Goal: Task Accomplishment & Management: Manage account settings

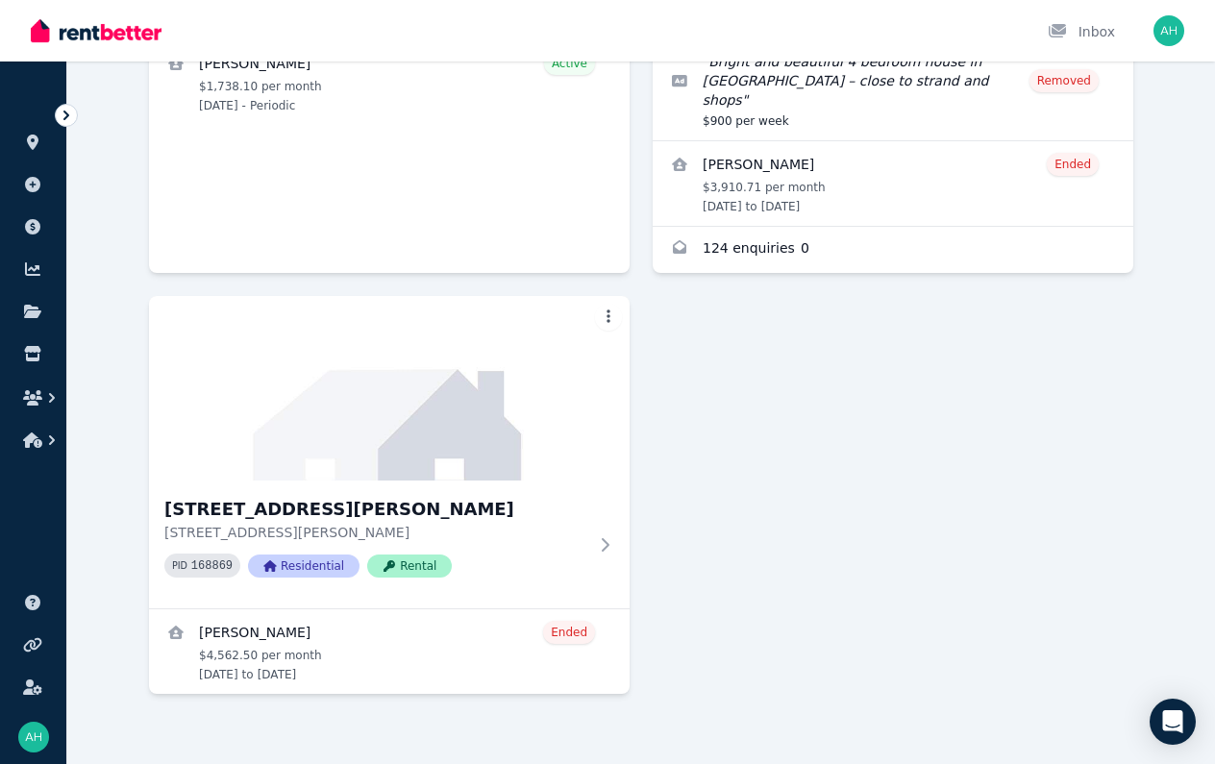
scroll to position [480, 0]
click at [50, 439] on icon "button" at bounding box center [51, 440] width 19 height 19
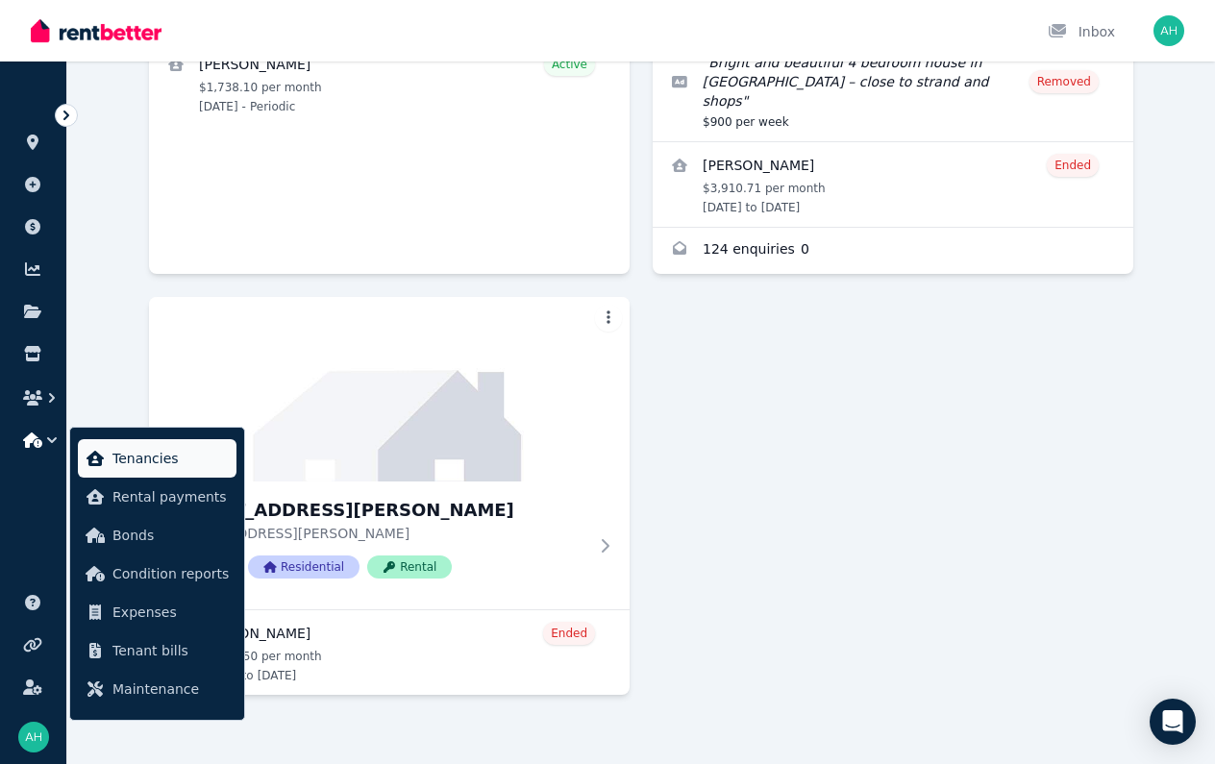
click at [131, 457] on span "Tenancies" at bounding box center [170, 458] width 116 height 23
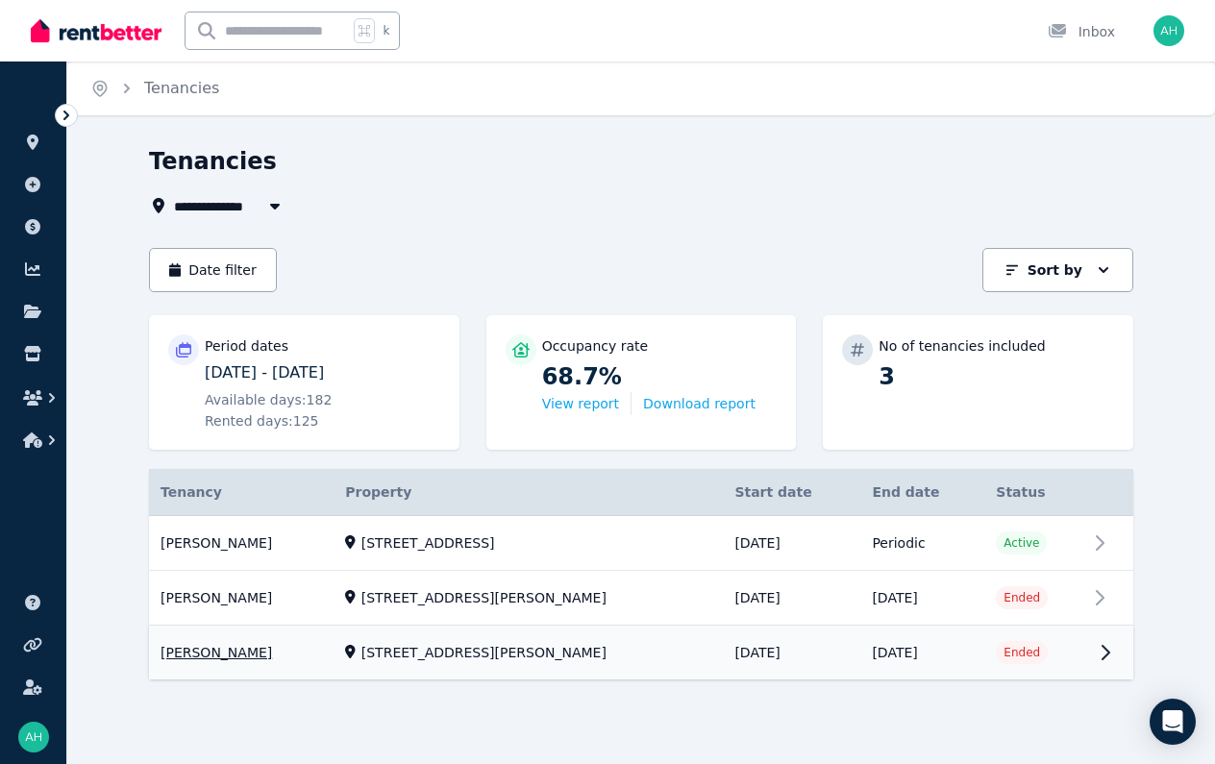
click at [1097, 627] on link "View property details" at bounding box center [641, 654] width 984 height 54
click at [1020, 627] on link "View property details" at bounding box center [641, 654] width 984 height 54
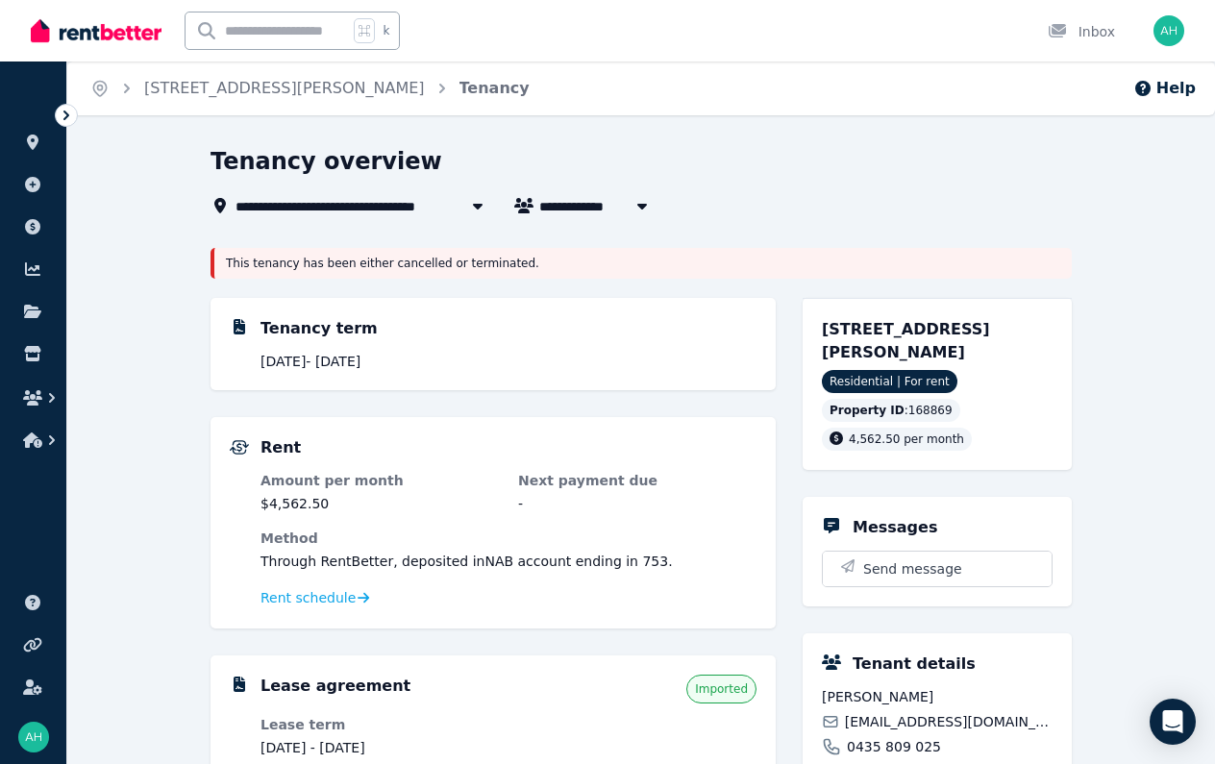
click at [264, 203] on span "[STREET_ADDRESS][PERSON_NAME]" at bounding box center [375, 205] width 280 height 23
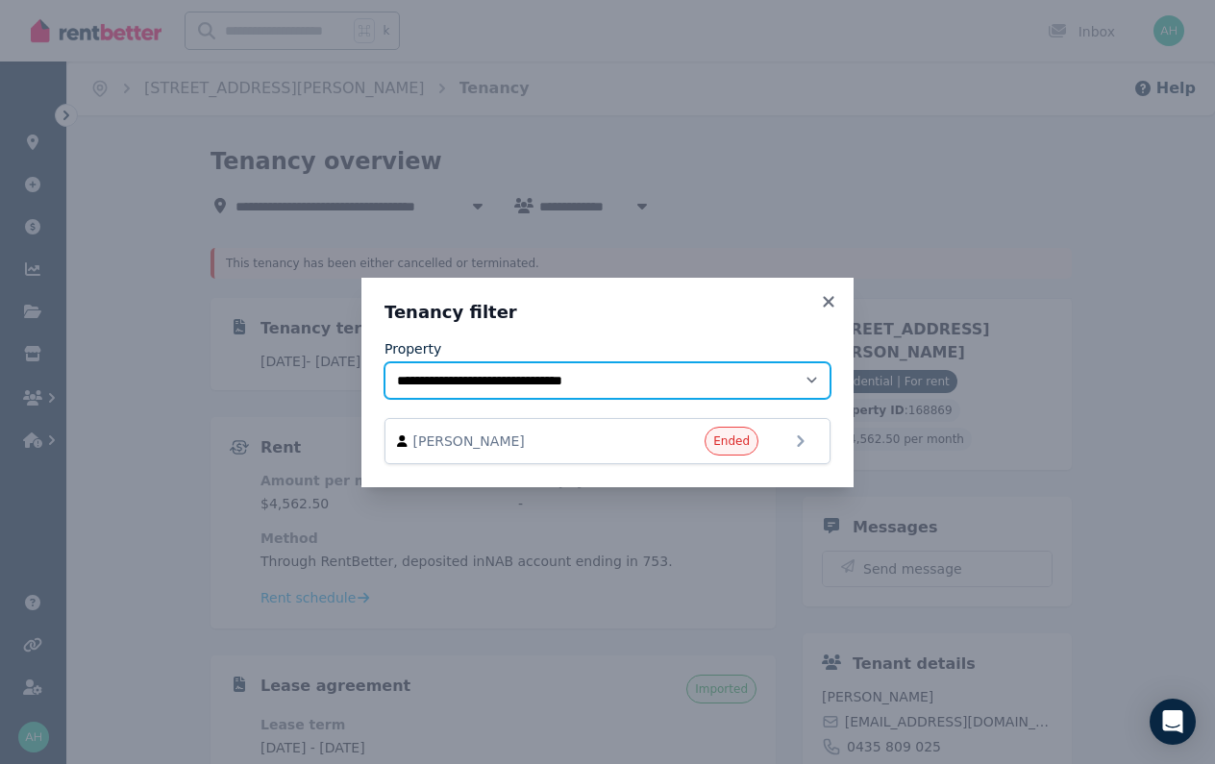
select select "**********"
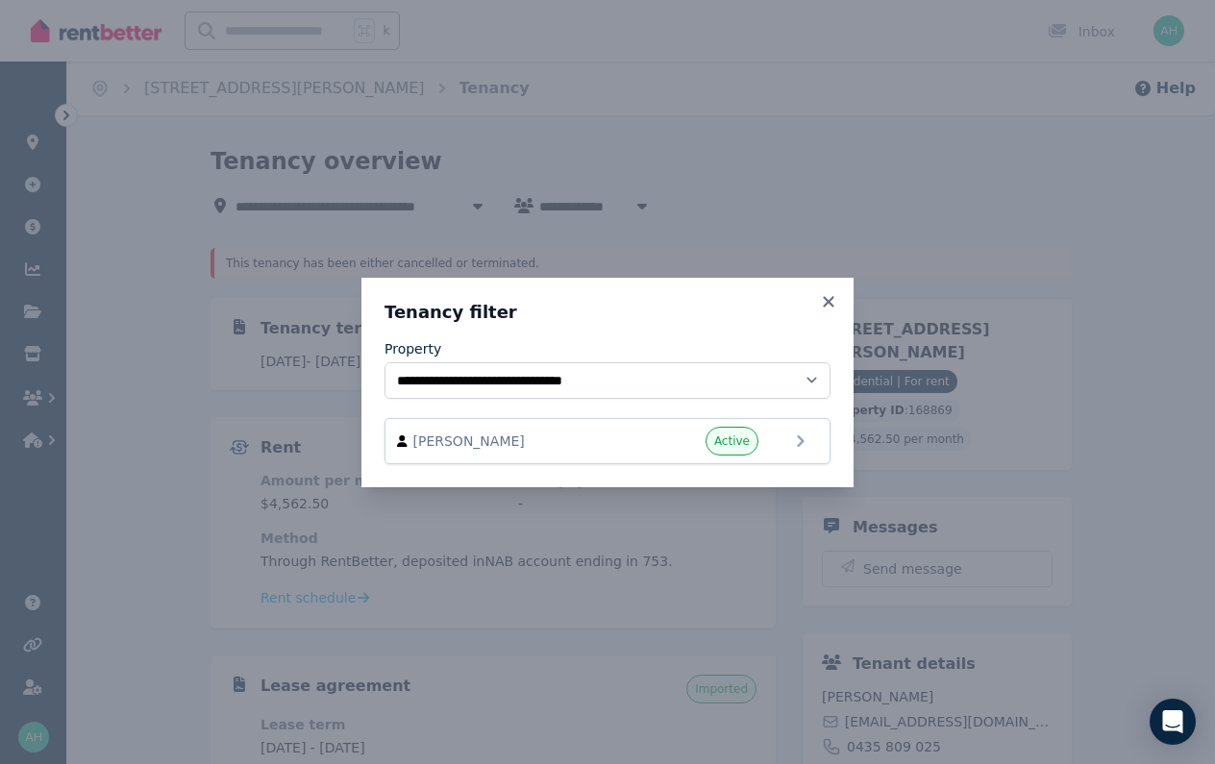
click at [827, 307] on icon at bounding box center [828, 301] width 19 height 17
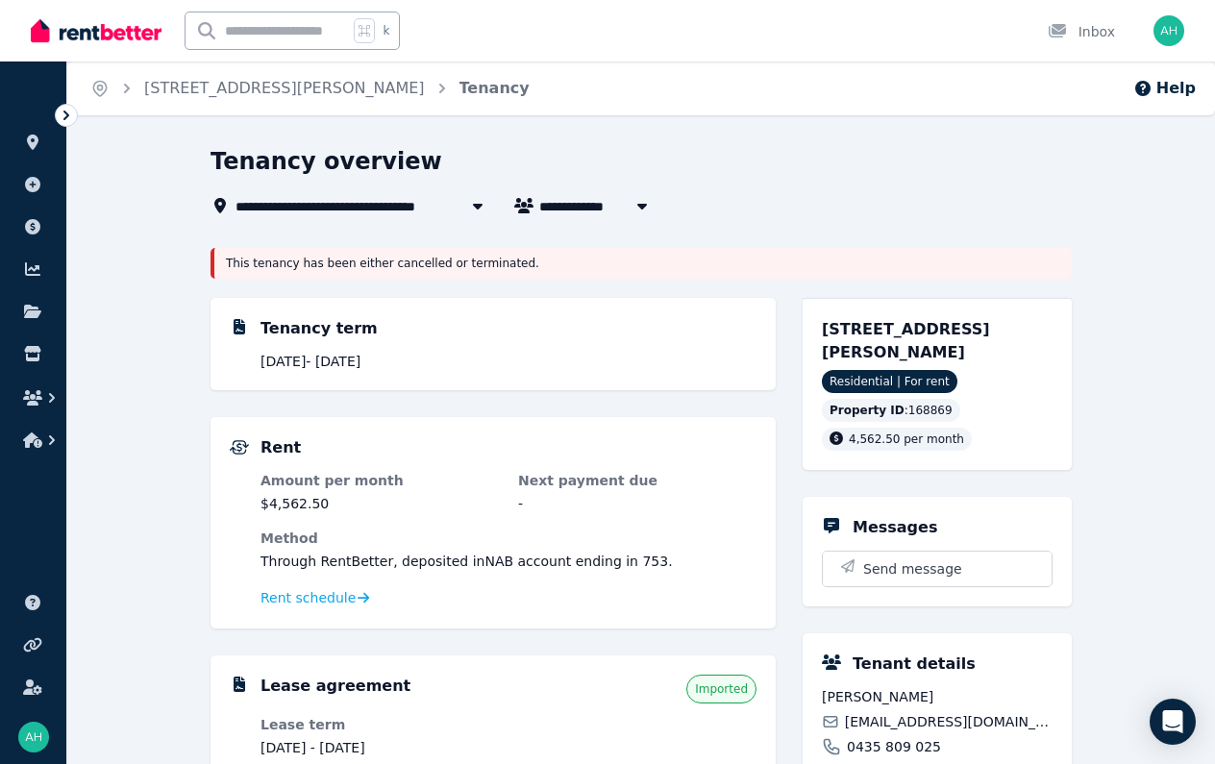
click at [787, 230] on div "**********" at bounding box center [640, 715] width 861 height 1138
drag, startPoint x: 678, startPoint y: 266, endPoint x: 607, endPoint y: 236, distance: 76.2
click at [678, 266] on div "This tenancy has been either cancelled or terminated." at bounding box center [640, 263] width 861 height 31
click at [402, 205] on span "[STREET_ADDRESS][PERSON_NAME]" at bounding box center [375, 205] width 280 height 23
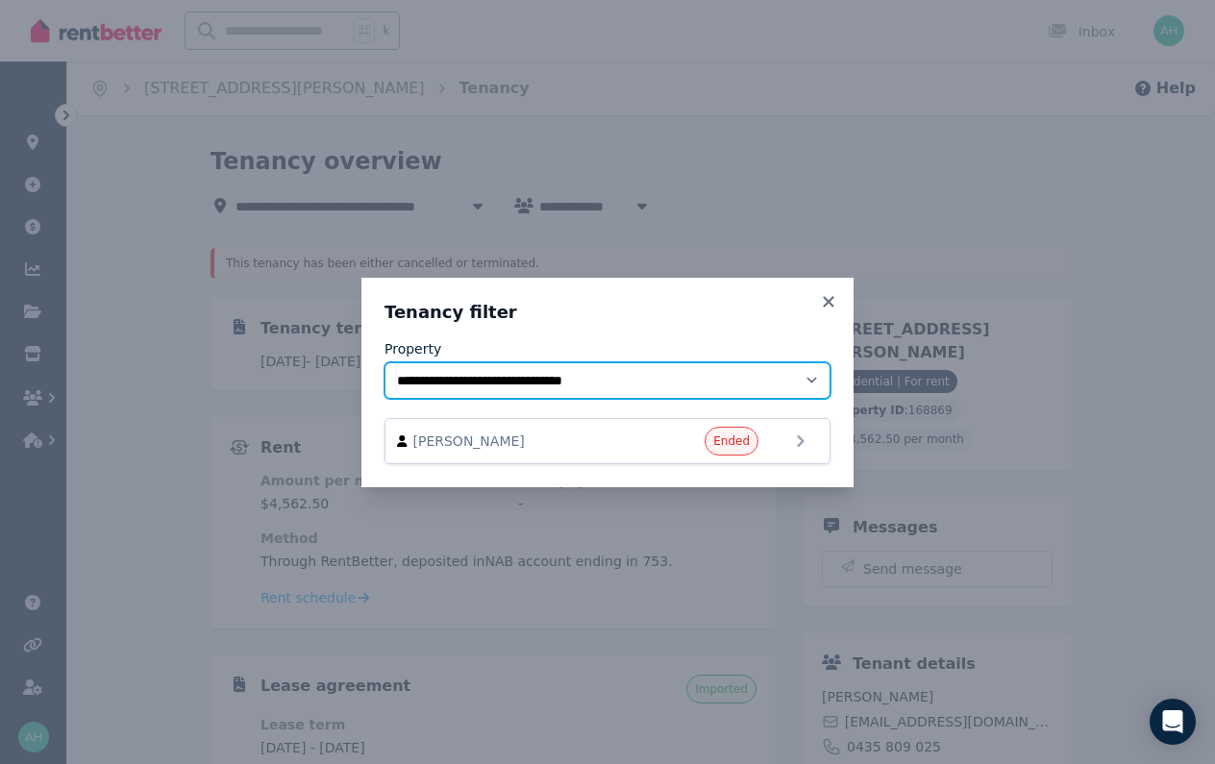
select select "**********"
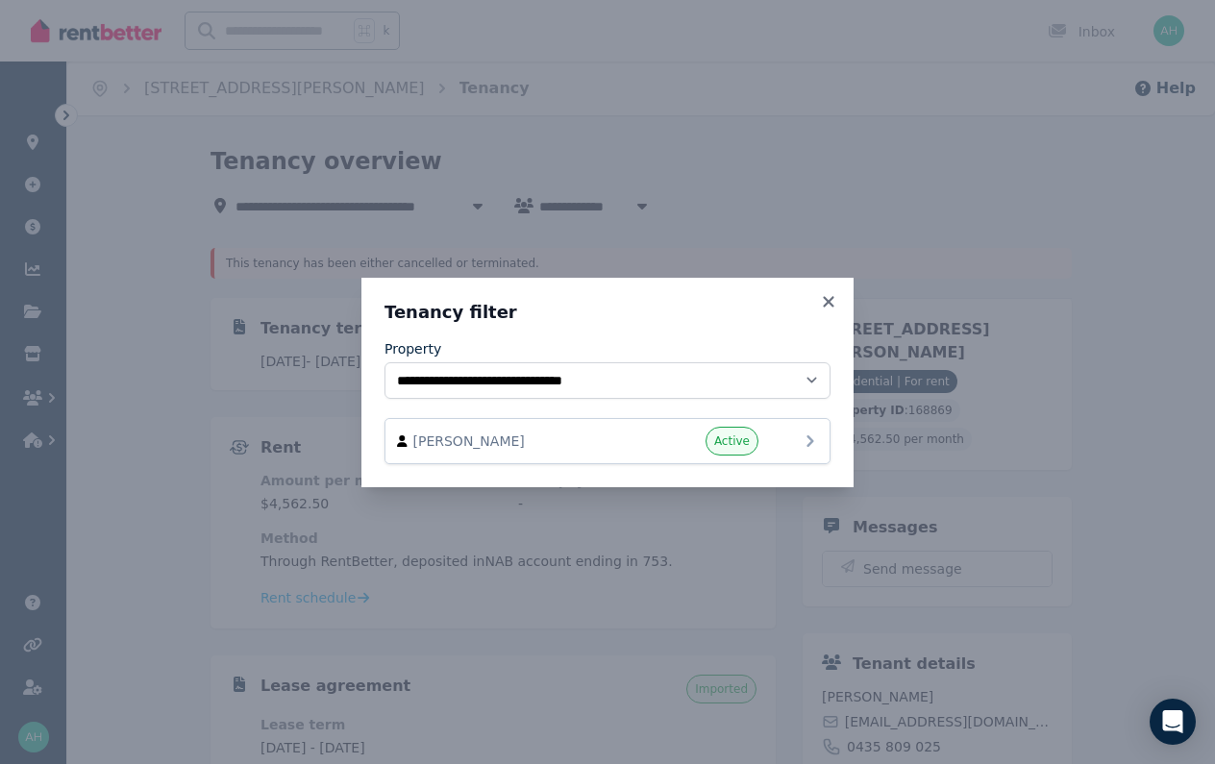
click at [781, 448] on div "[PERSON_NAME] Active" at bounding box center [607, 441] width 421 height 29
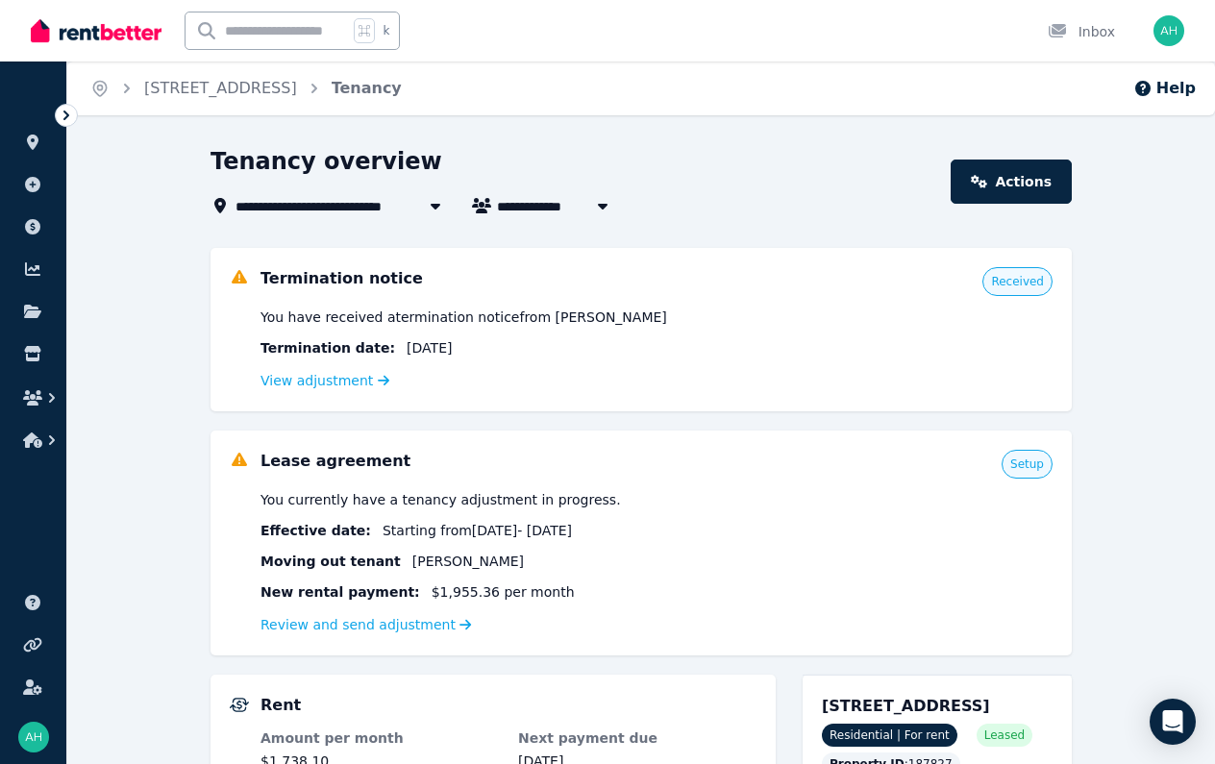
click at [1025, 279] on span "Received" at bounding box center [1017, 281] width 53 height 15
click at [301, 383] on link "View adjustment" at bounding box center [324, 380] width 129 height 15
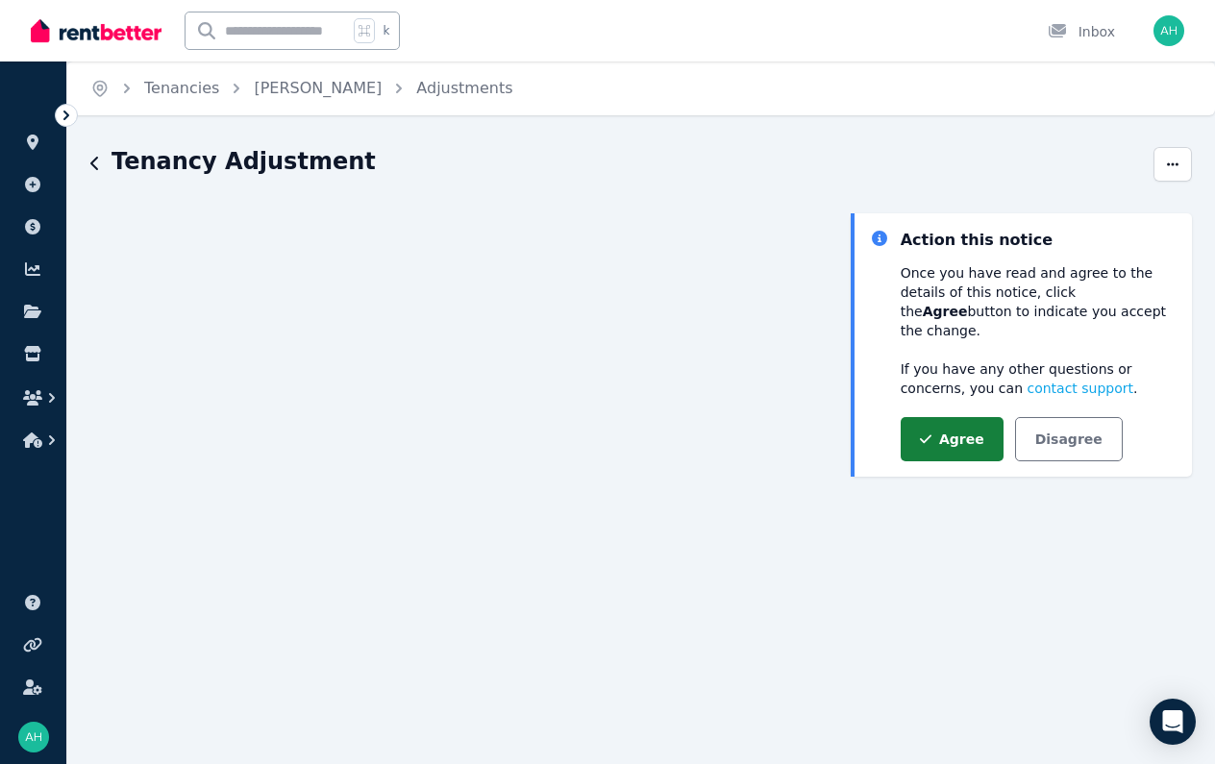
click at [950, 428] on button "Agree" at bounding box center [952, 439] width 103 height 44
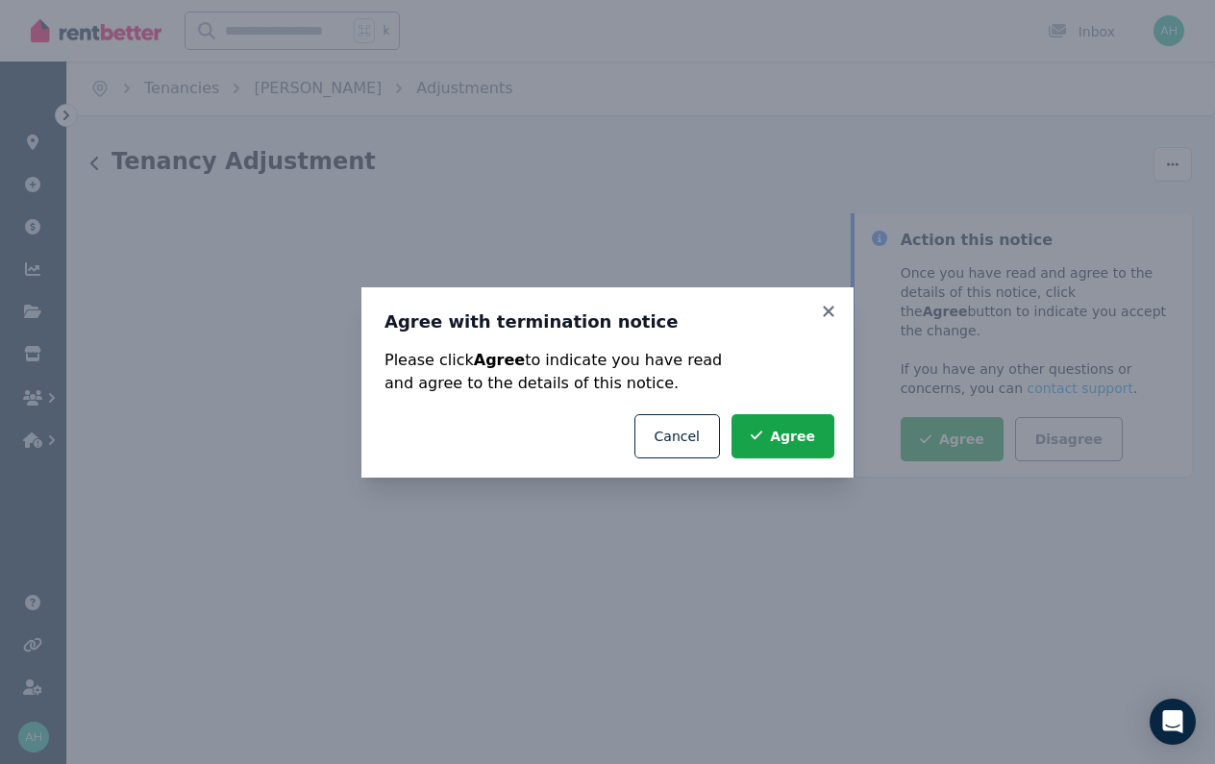
click at [818, 447] on button "Agree" at bounding box center [782, 436] width 103 height 44
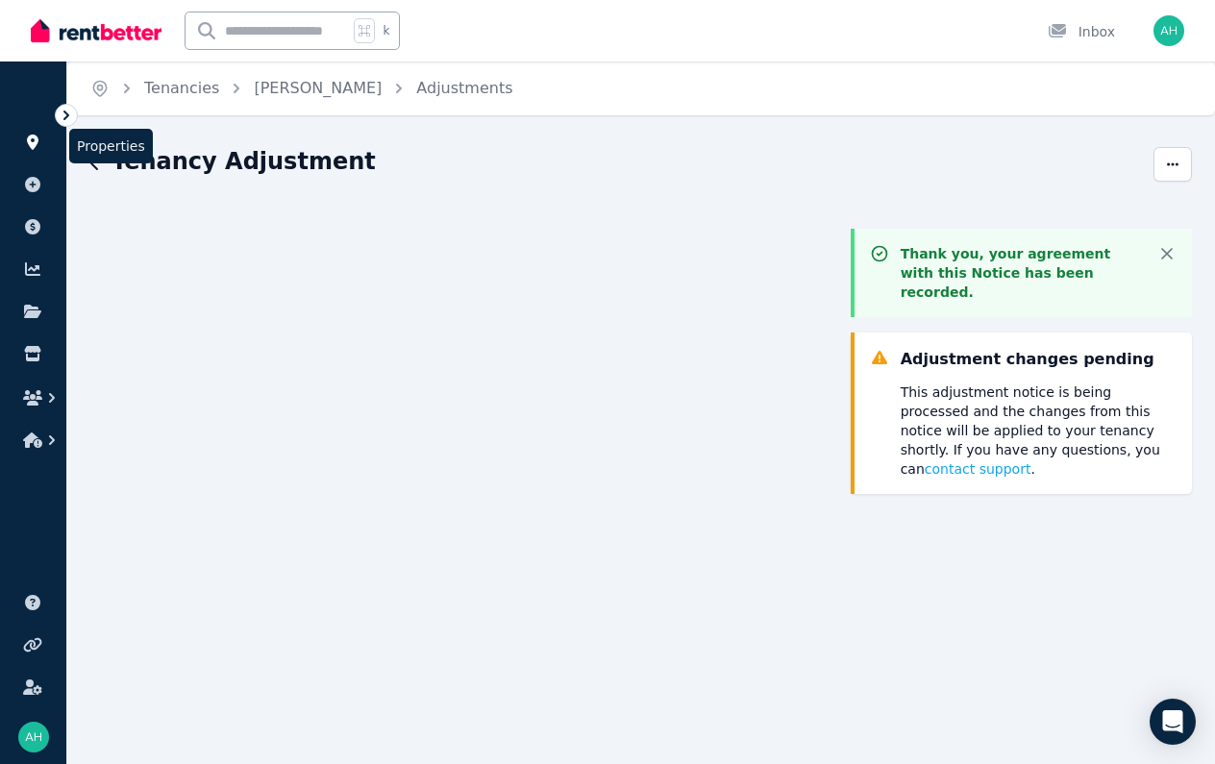
click at [34, 152] on link at bounding box center [33, 142] width 36 height 31
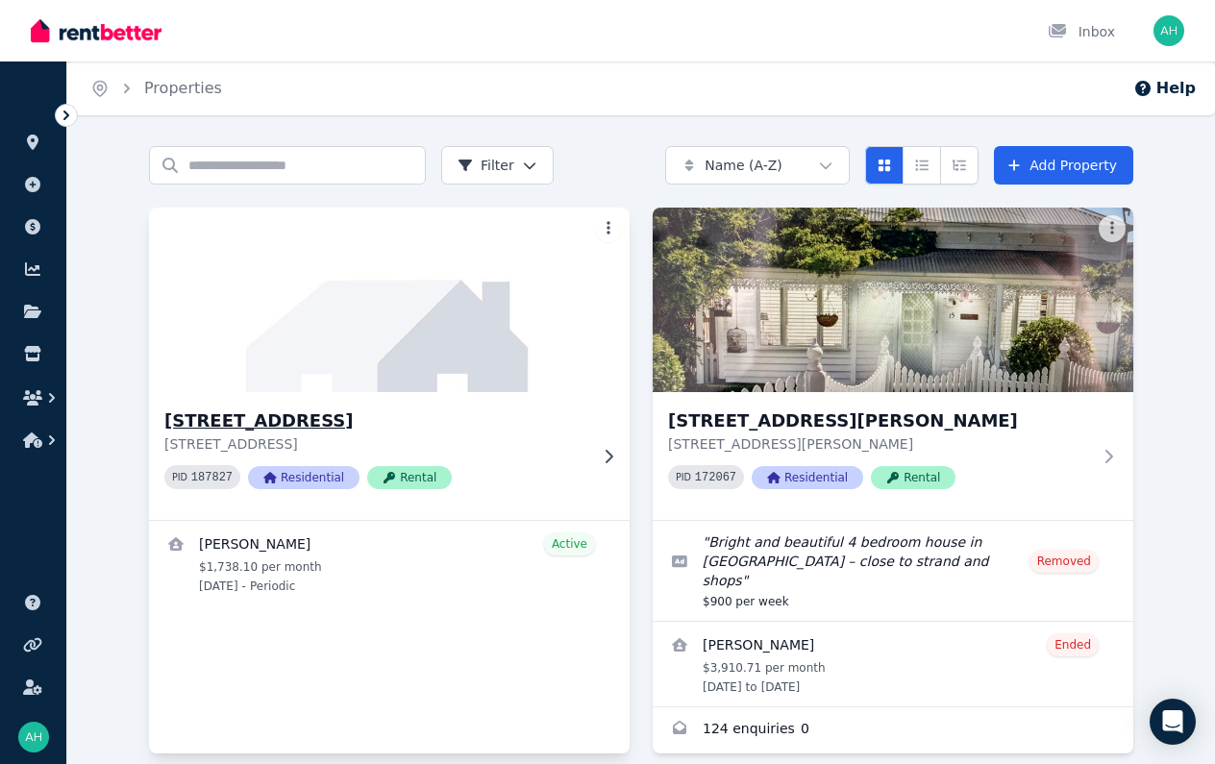
click at [313, 433] on h3 "[STREET_ADDRESS]" at bounding box center [375, 421] width 423 height 27
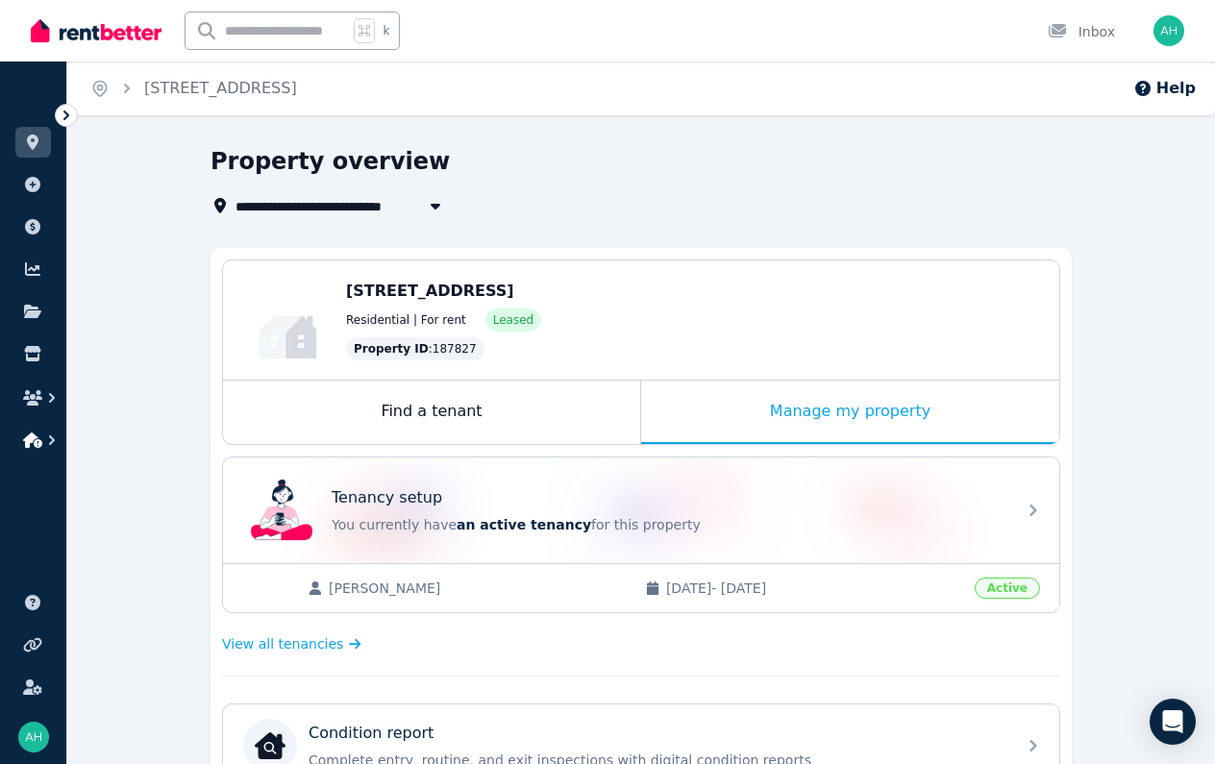
click at [48, 443] on icon "button" at bounding box center [51, 440] width 19 height 19
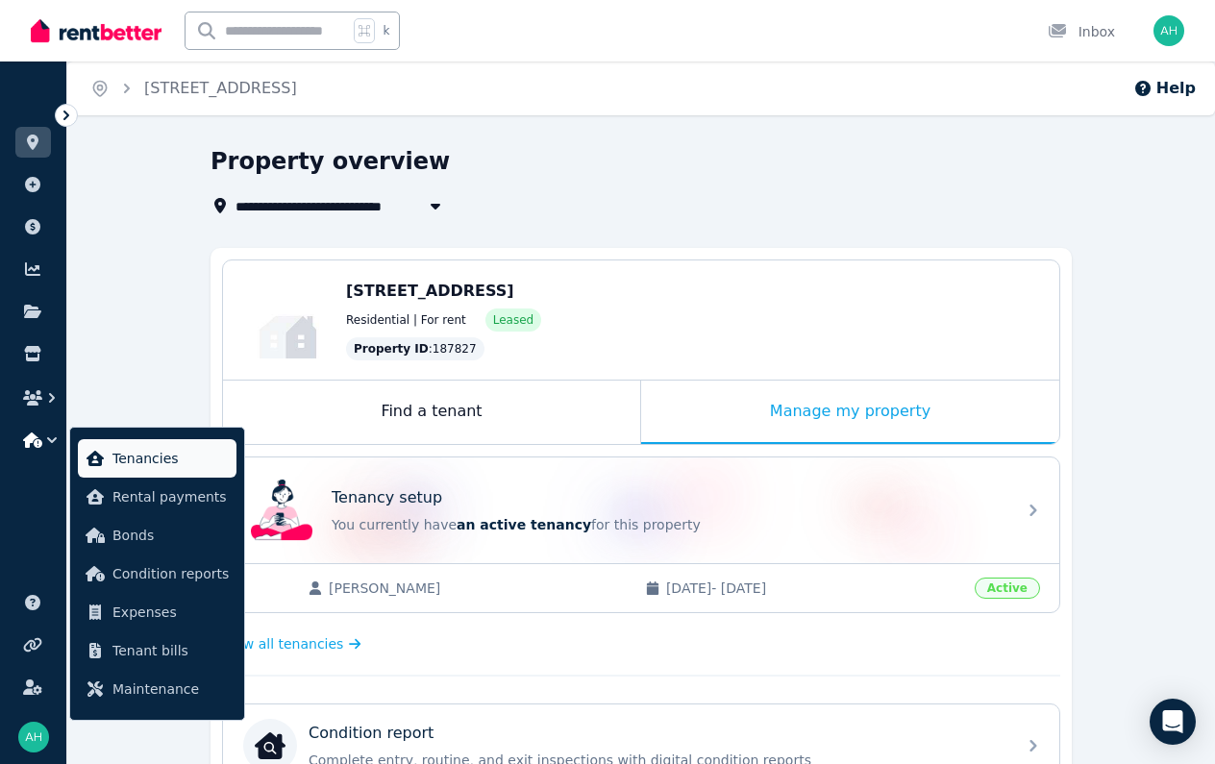
click at [136, 454] on span "Tenancies" at bounding box center [170, 458] width 116 height 23
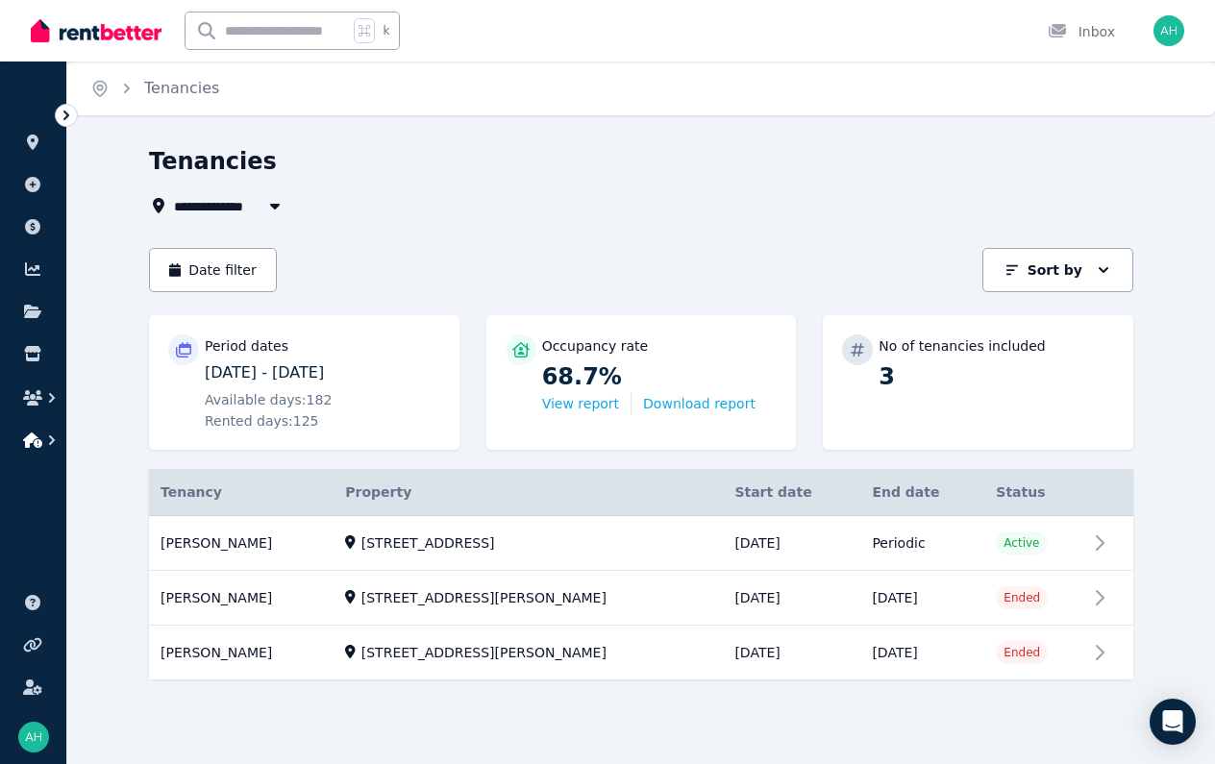
click at [59, 436] on icon "button" at bounding box center [51, 440] width 19 height 19
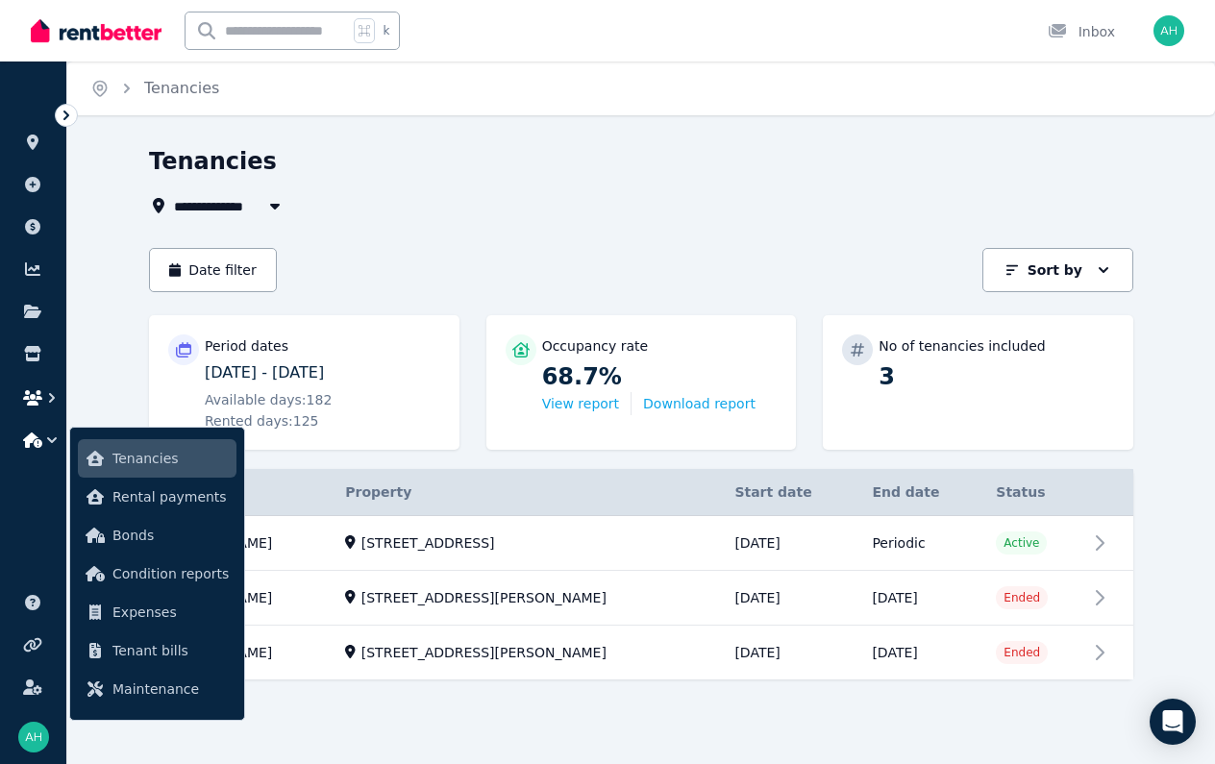
click at [47, 393] on icon "button" at bounding box center [51, 397] width 19 height 19
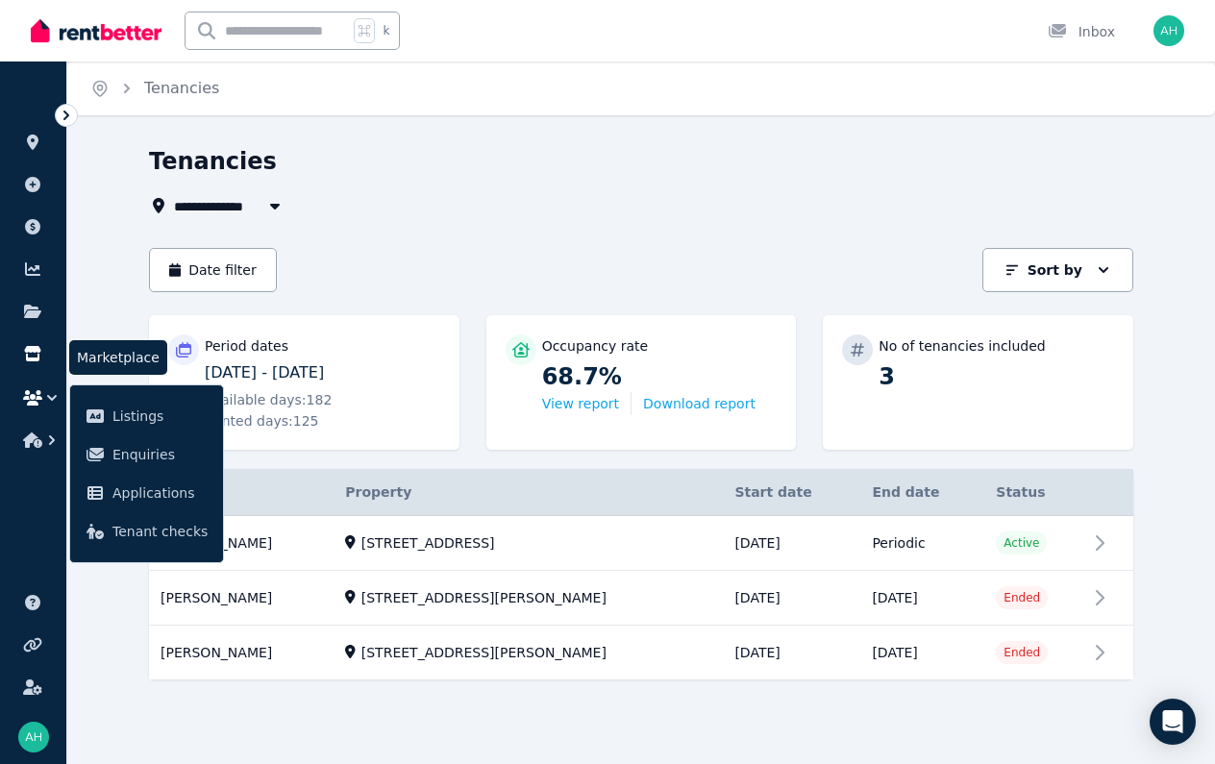
click at [43, 352] on link at bounding box center [33, 353] width 36 height 31
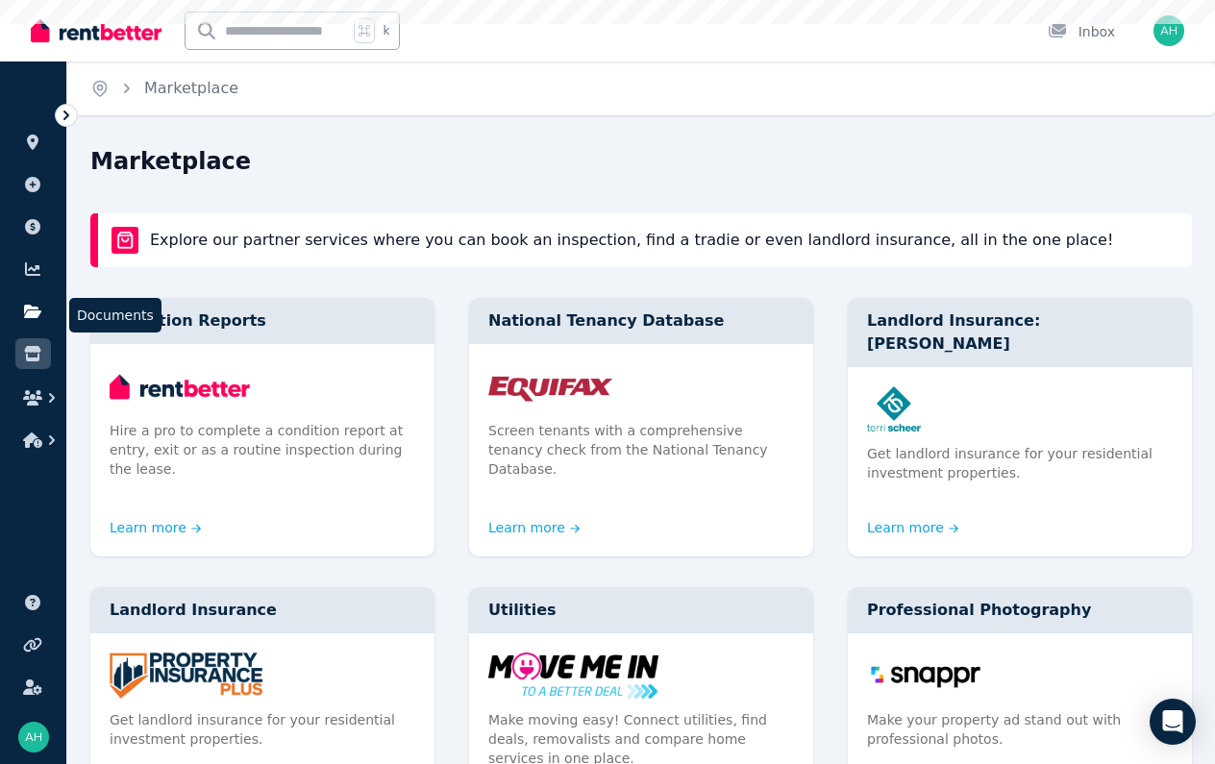
click at [31, 315] on icon at bounding box center [32, 311] width 17 height 13
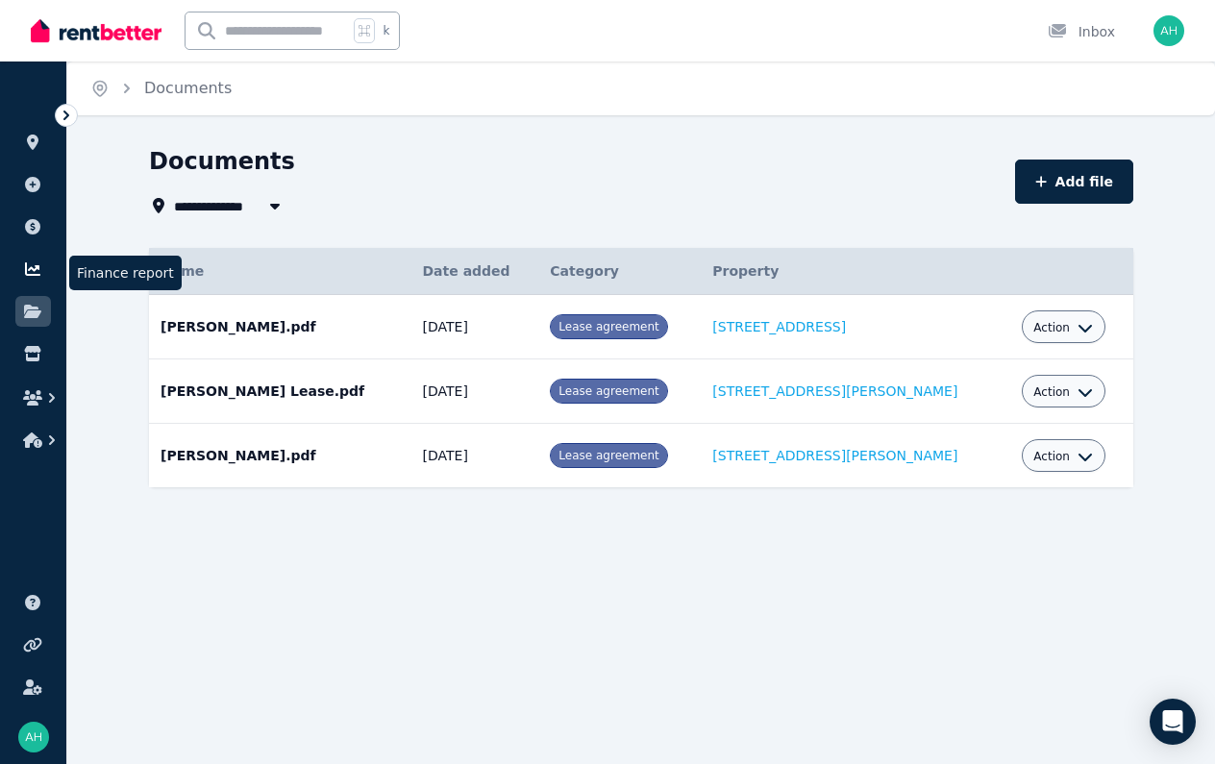
click at [33, 266] on icon at bounding box center [32, 268] width 19 height 15
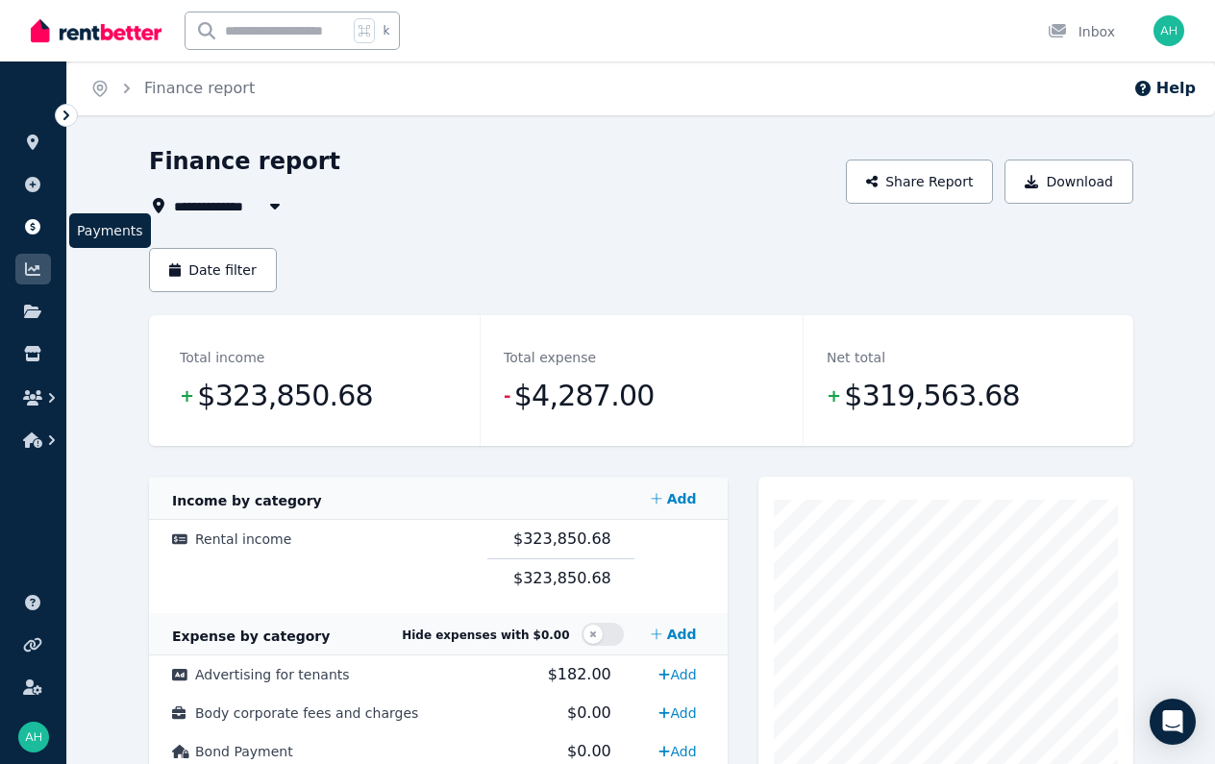
click at [32, 227] on icon at bounding box center [32, 226] width 19 height 15
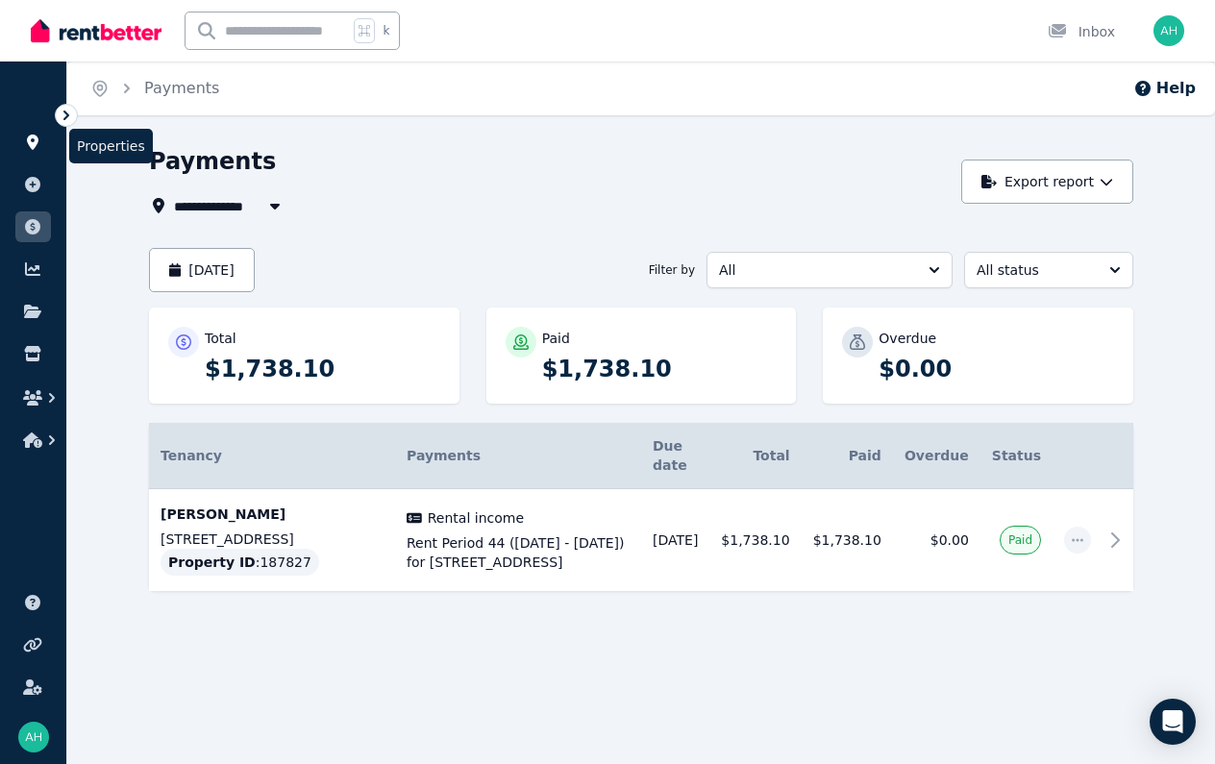
click at [30, 136] on icon at bounding box center [33, 142] width 12 height 15
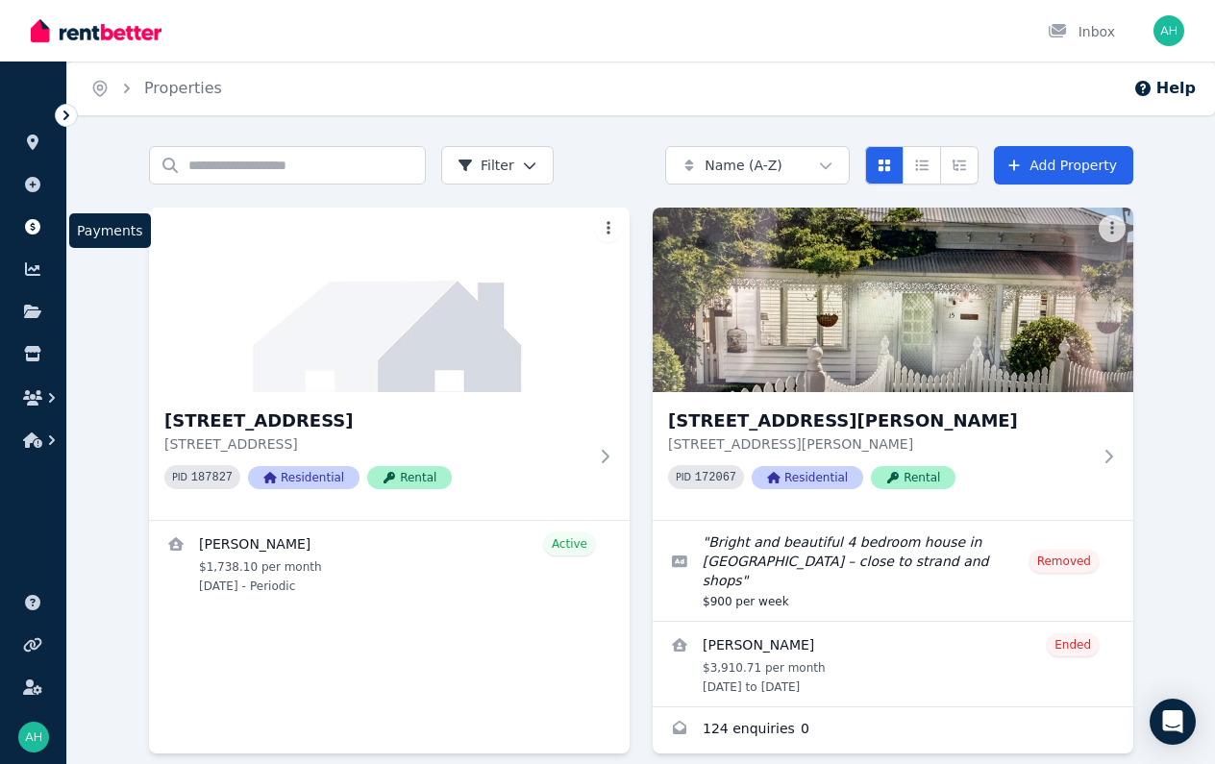
click at [44, 226] on link at bounding box center [33, 226] width 36 height 31
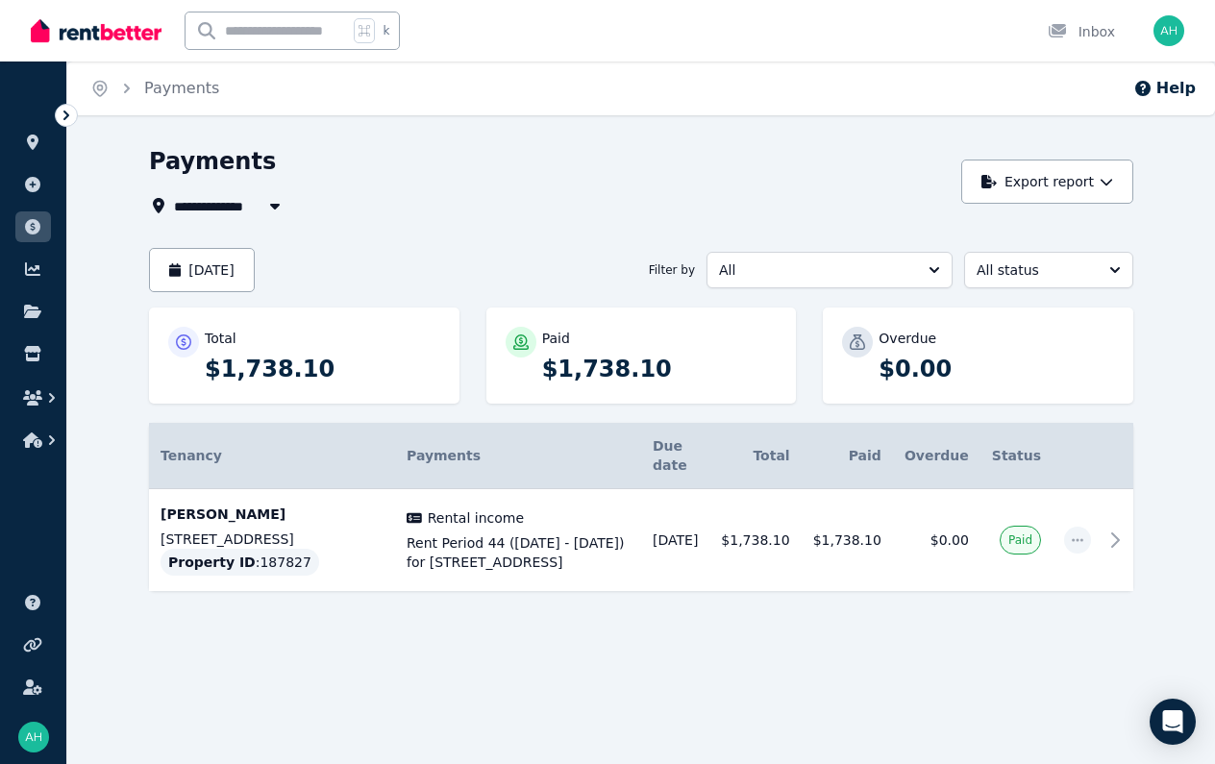
click at [259, 205] on button "button" at bounding box center [275, 205] width 35 height 23
type input "**********"
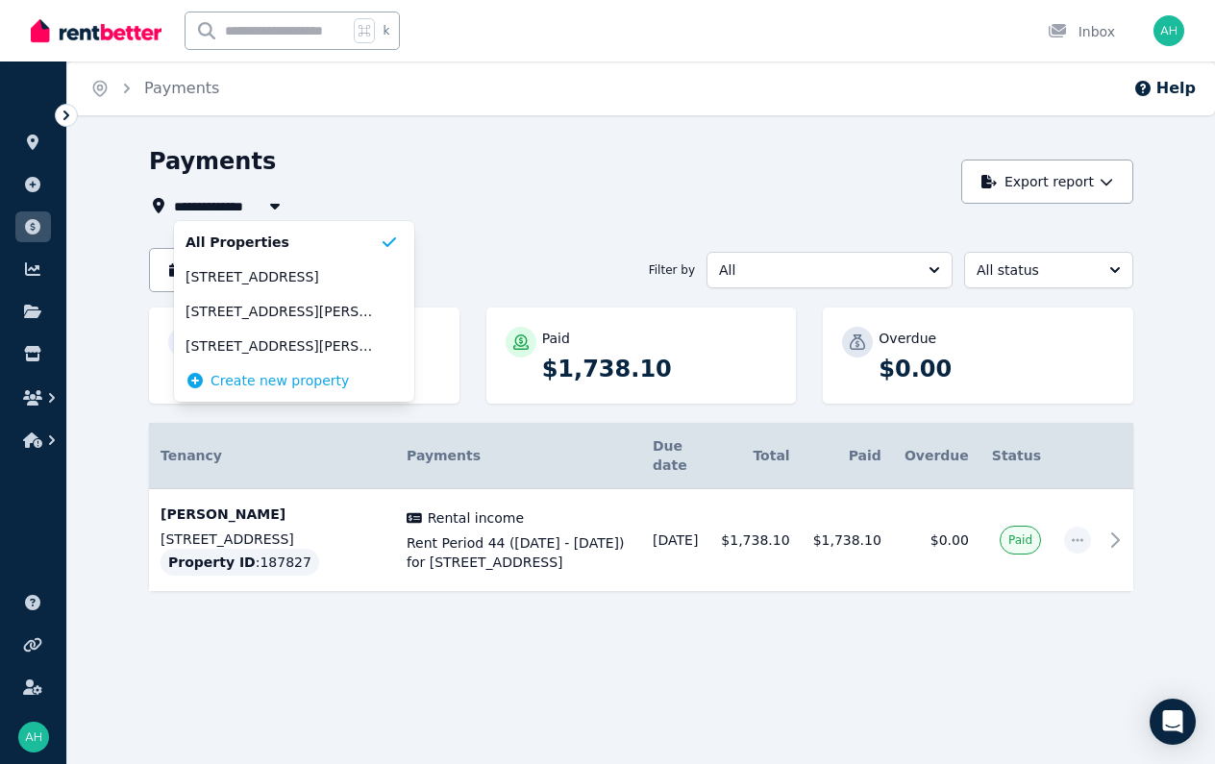
click at [602, 161] on div "Payments" at bounding box center [550, 164] width 802 height 37
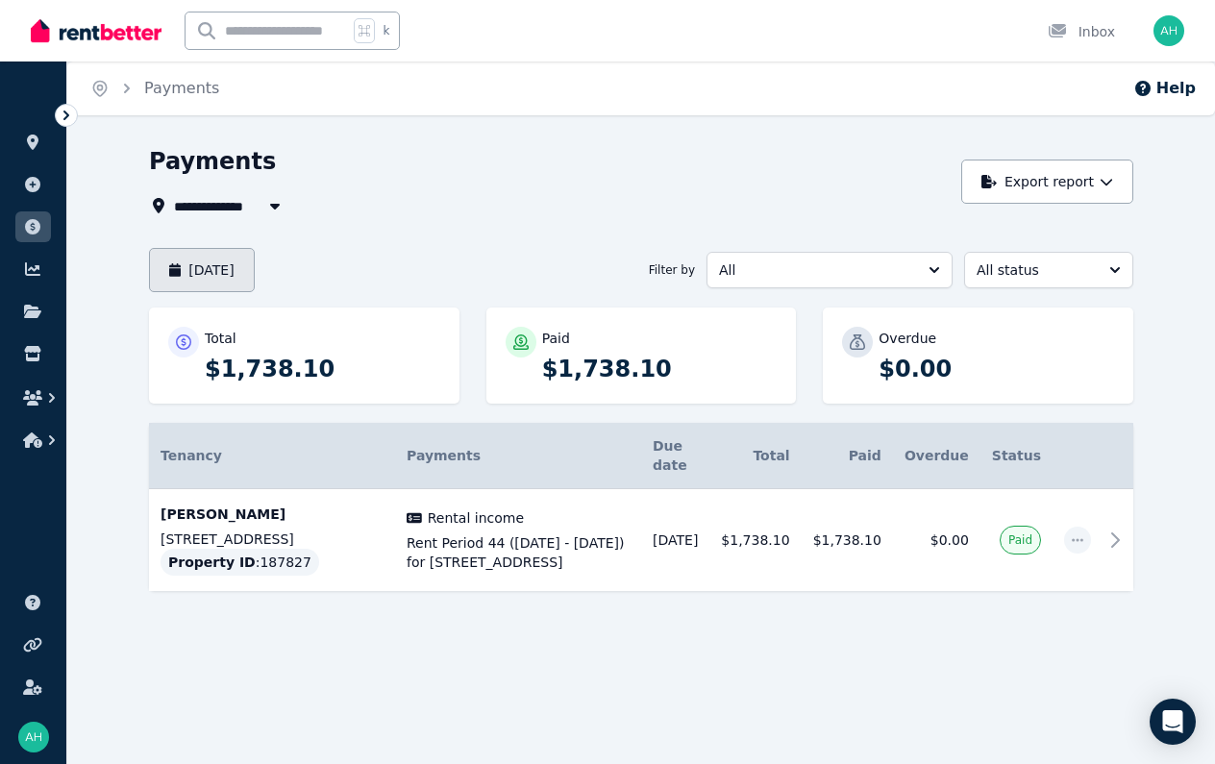
click at [255, 275] on button "[DATE]" at bounding box center [202, 270] width 106 height 44
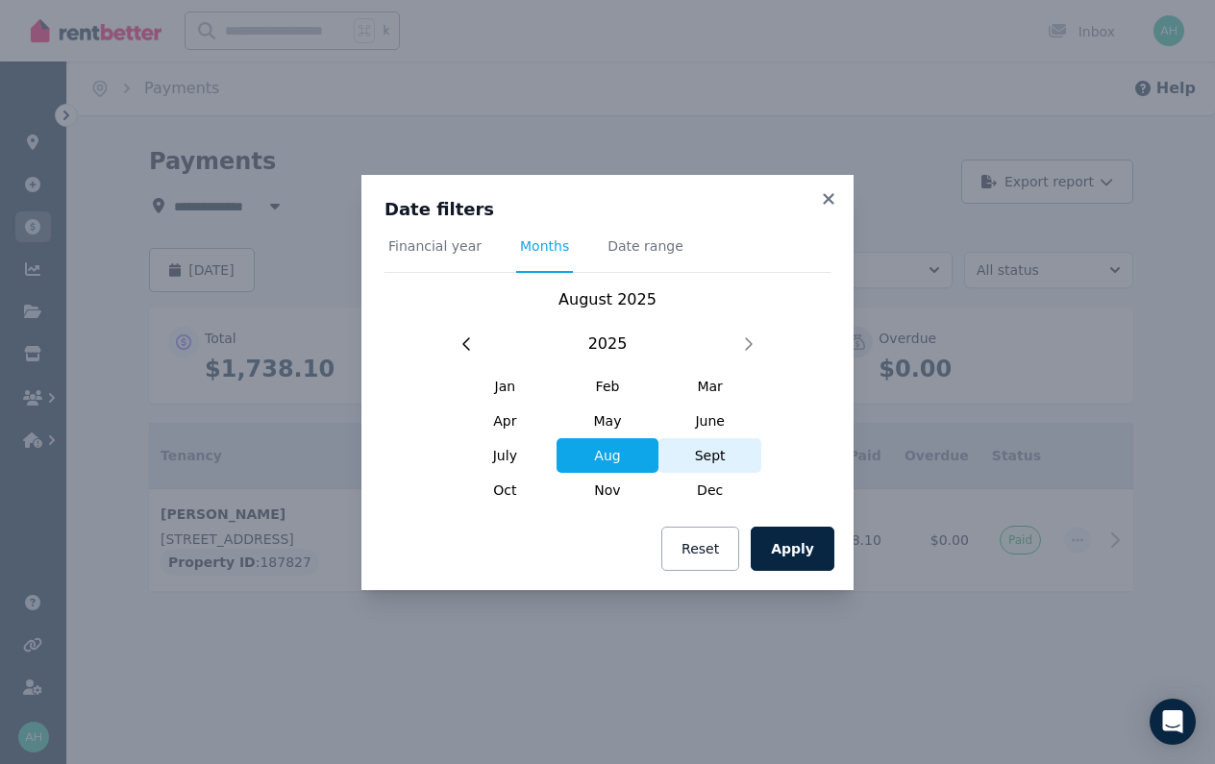
click at [703, 456] on span "Sept" at bounding box center [709, 455] width 103 height 35
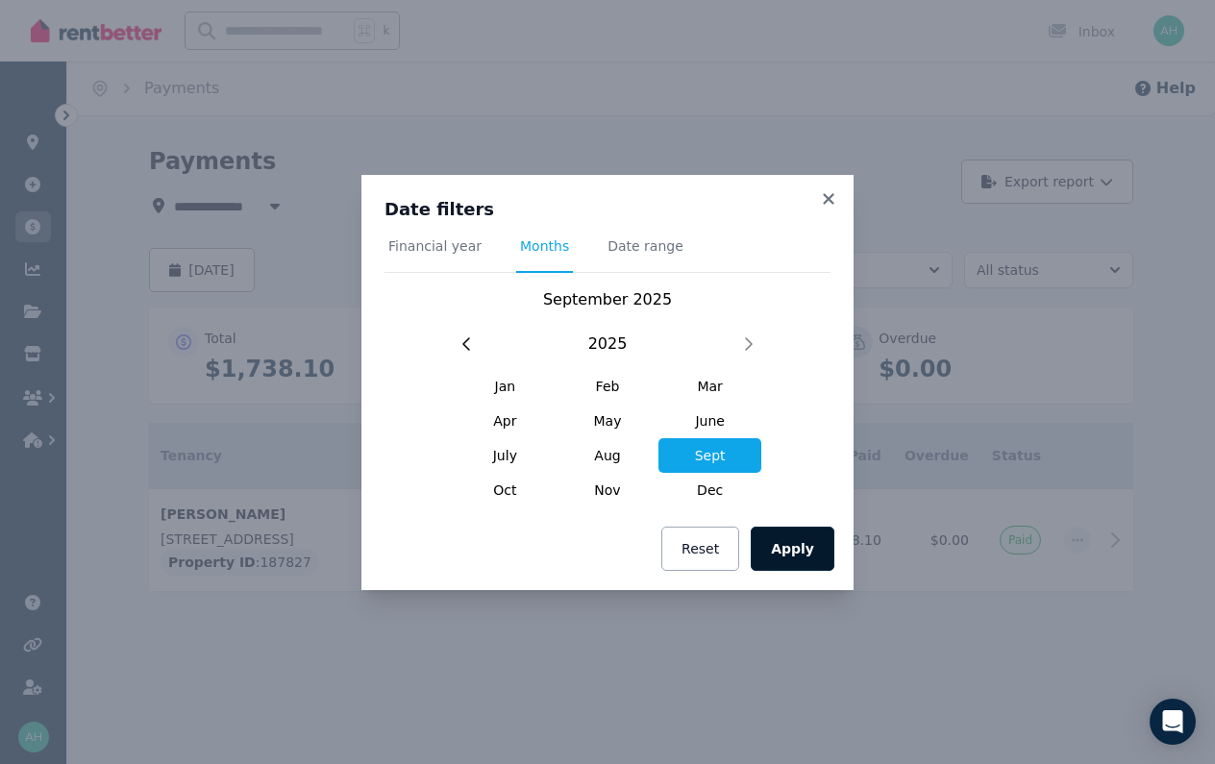
click at [807, 543] on button "Apply" at bounding box center [793, 549] width 84 height 44
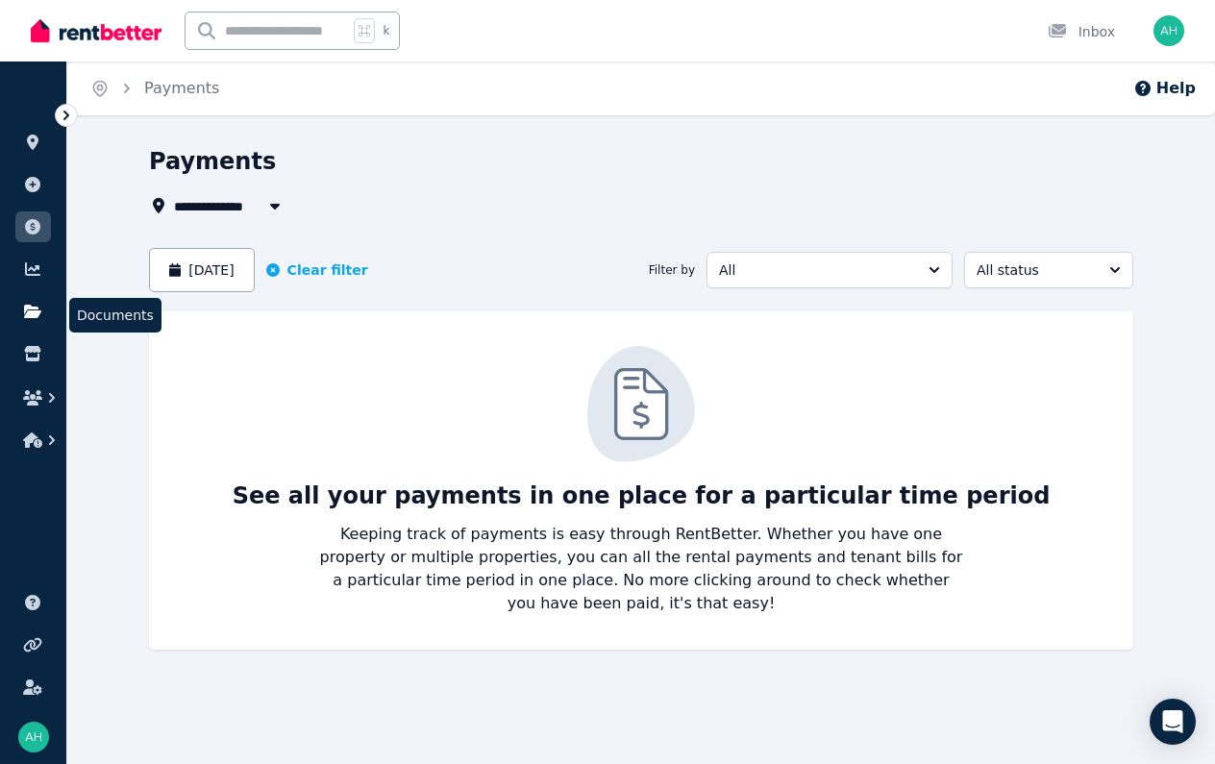
click at [30, 310] on icon at bounding box center [32, 311] width 17 height 13
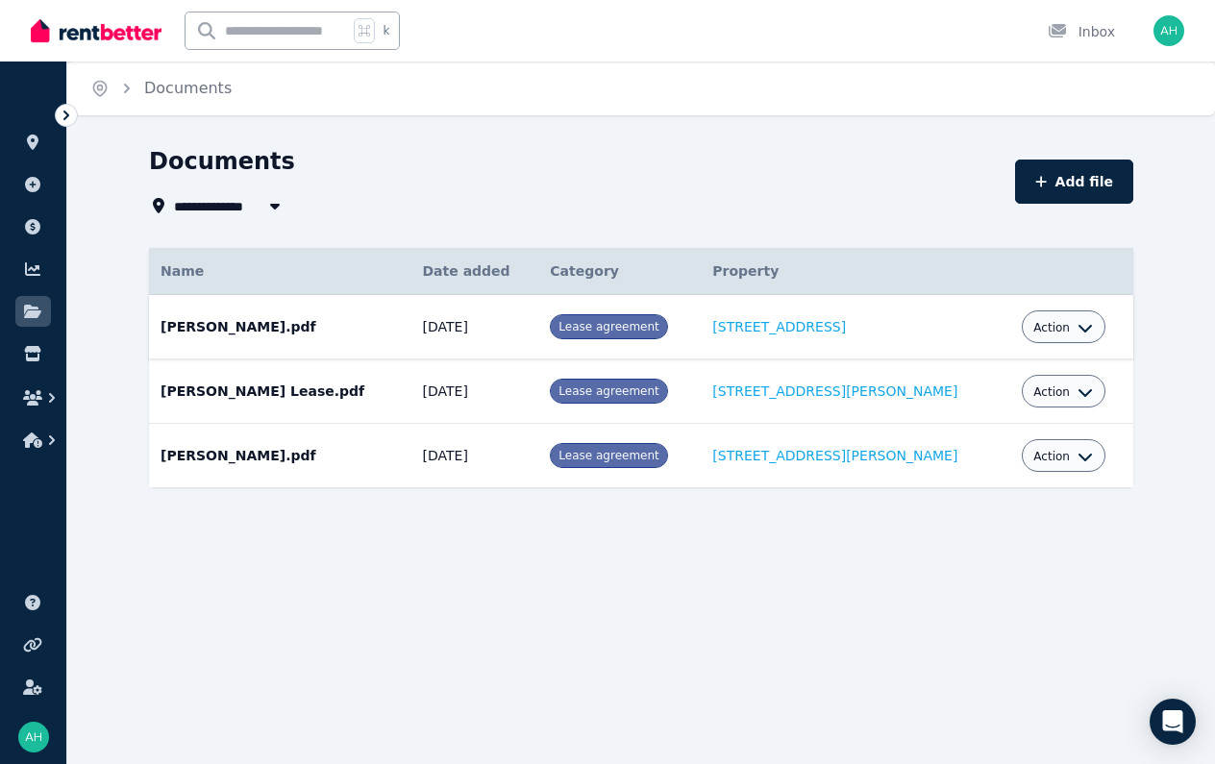
click at [1078, 332] on icon "button" at bounding box center [1084, 329] width 13 height 8
drag, startPoint x: 550, startPoint y: 698, endPoint x: 1057, endPoint y: 333, distance: 624.7
click at [550, 698] on div "**********" at bounding box center [607, 382] width 1215 height 764
click at [46, 394] on icon "button" at bounding box center [51, 397] width 19 height 19
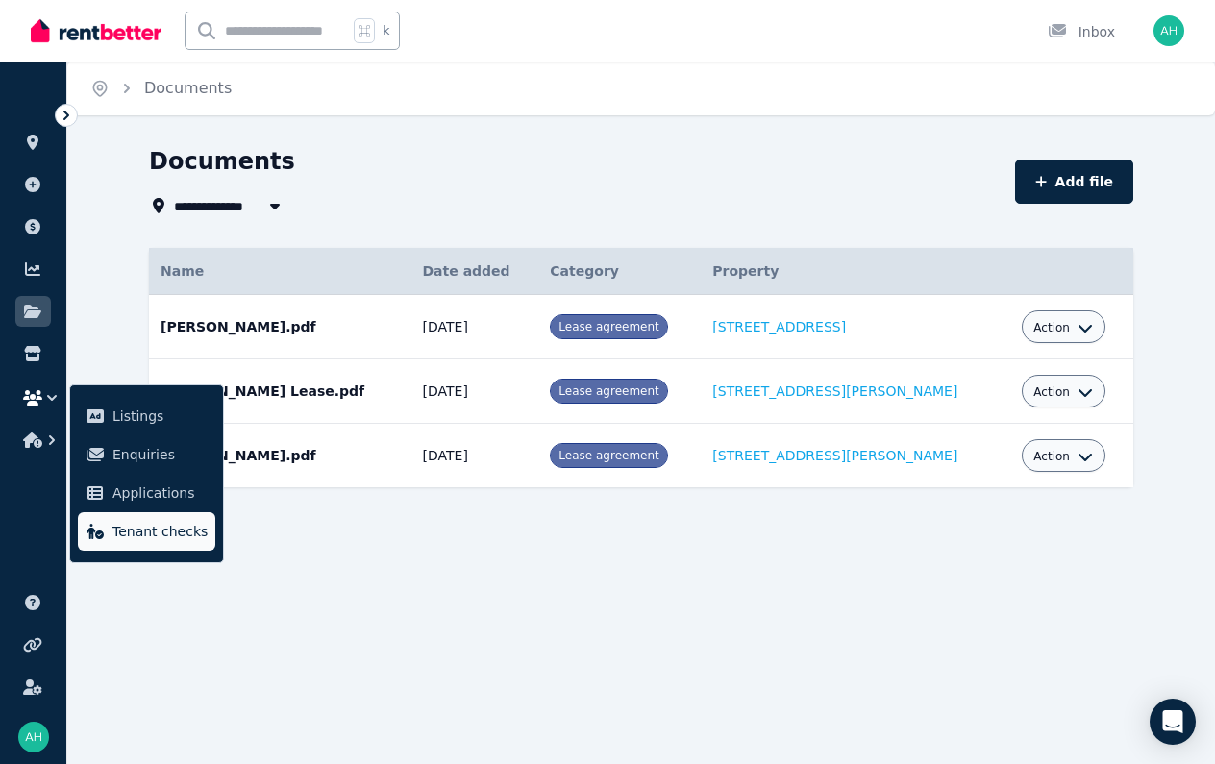
drag, startPoint x: 390, startPoint y: 654, endPoint x: 131, endPoint y: 548, distance: 280.2
click at [374, 647] on div "**********" at bounding box center [607, 382] width 1215 height 764
click at [41, 388] on button "button" at bounding box center [33, 398] width 36 height 35
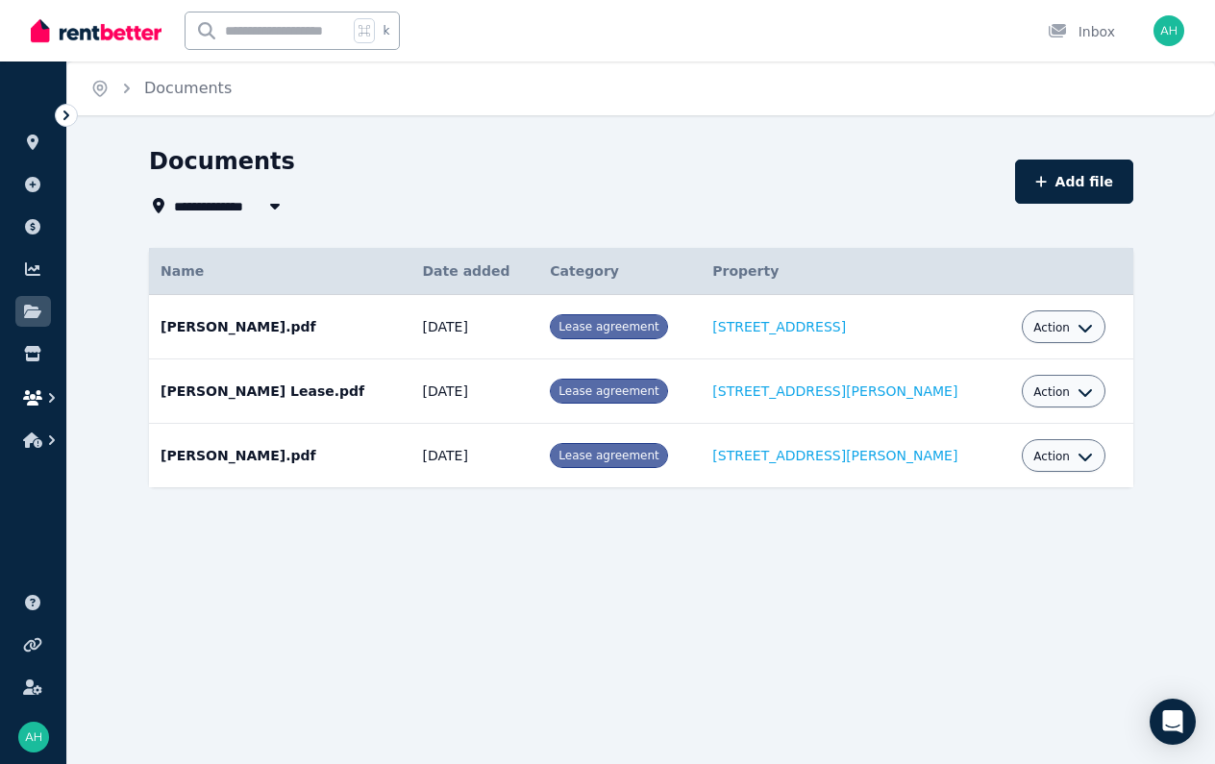
click at [40, 391] on icon "button" at bounding box center [32, 397] width 19 height 15
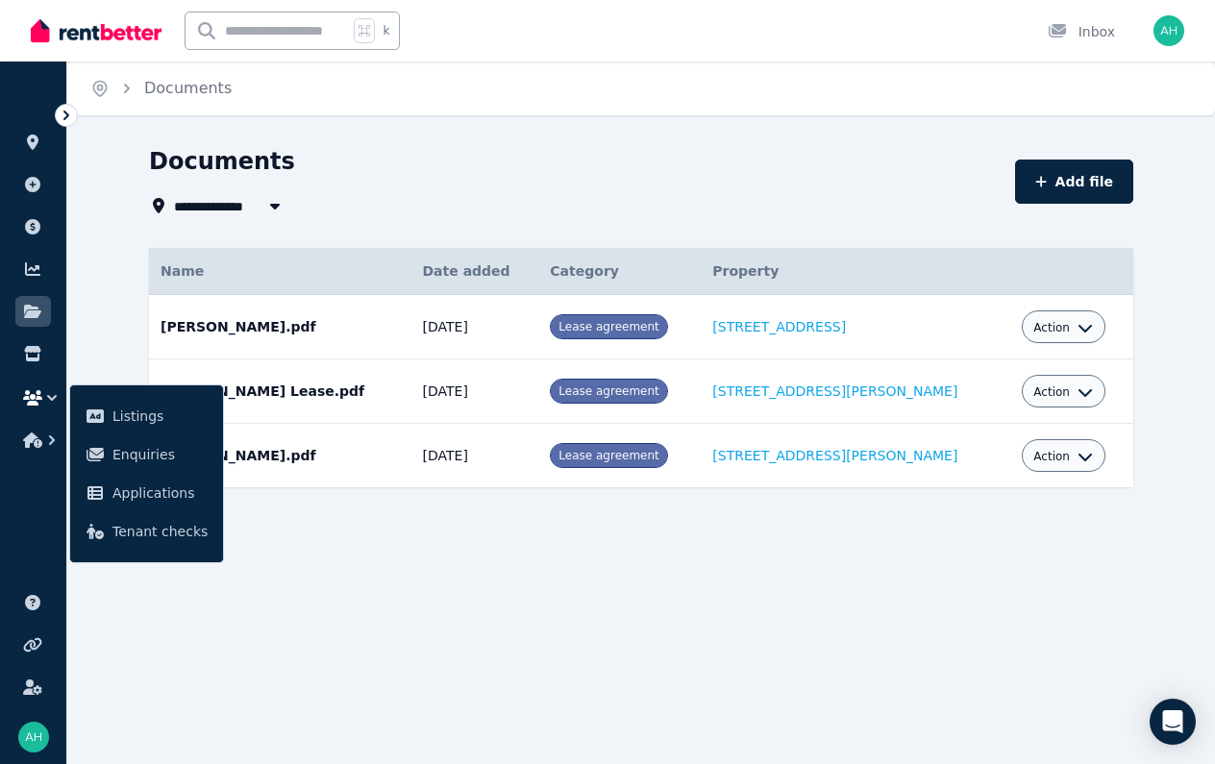
click at [404, 672] on div "**********" at bounding box center [607, 382] width 1215 height 764
click at [37, 443] on icon "button" at bounding box center [32, 439] width 19 height 15
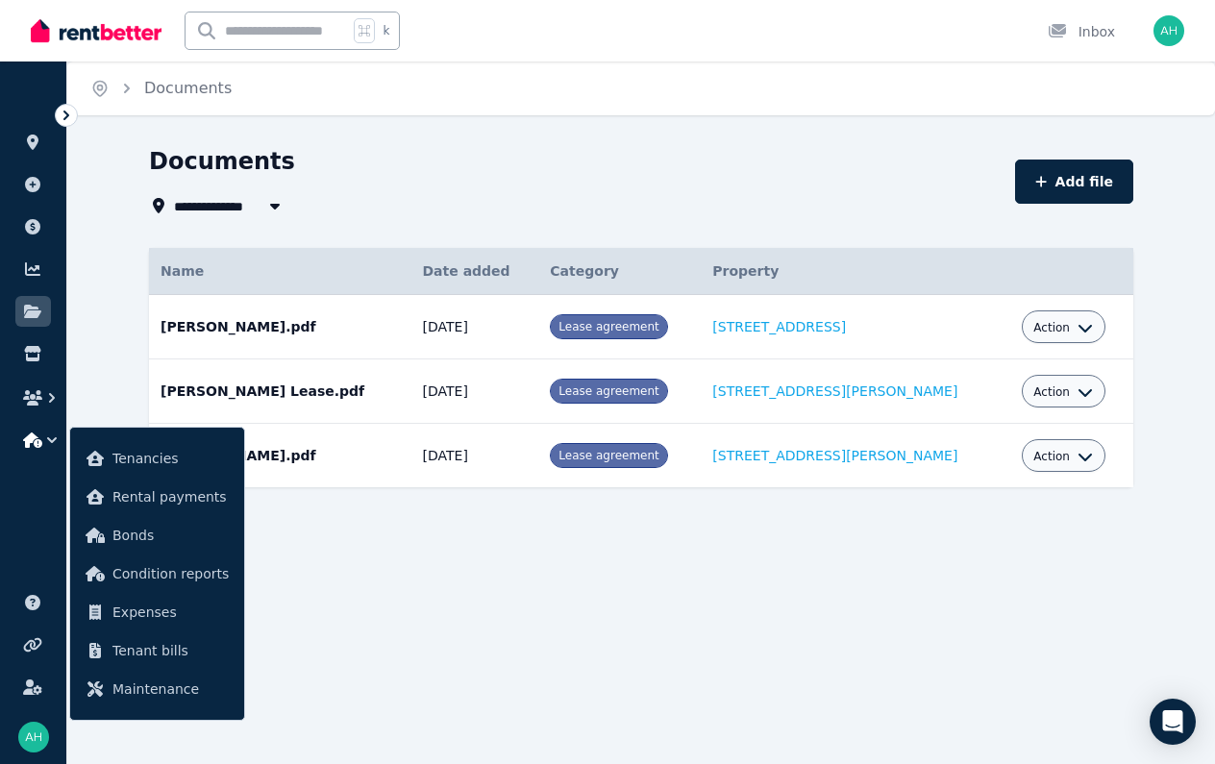
click at [54, 437] on icon "button" at bounding box center [51, 440] width 19 height 19
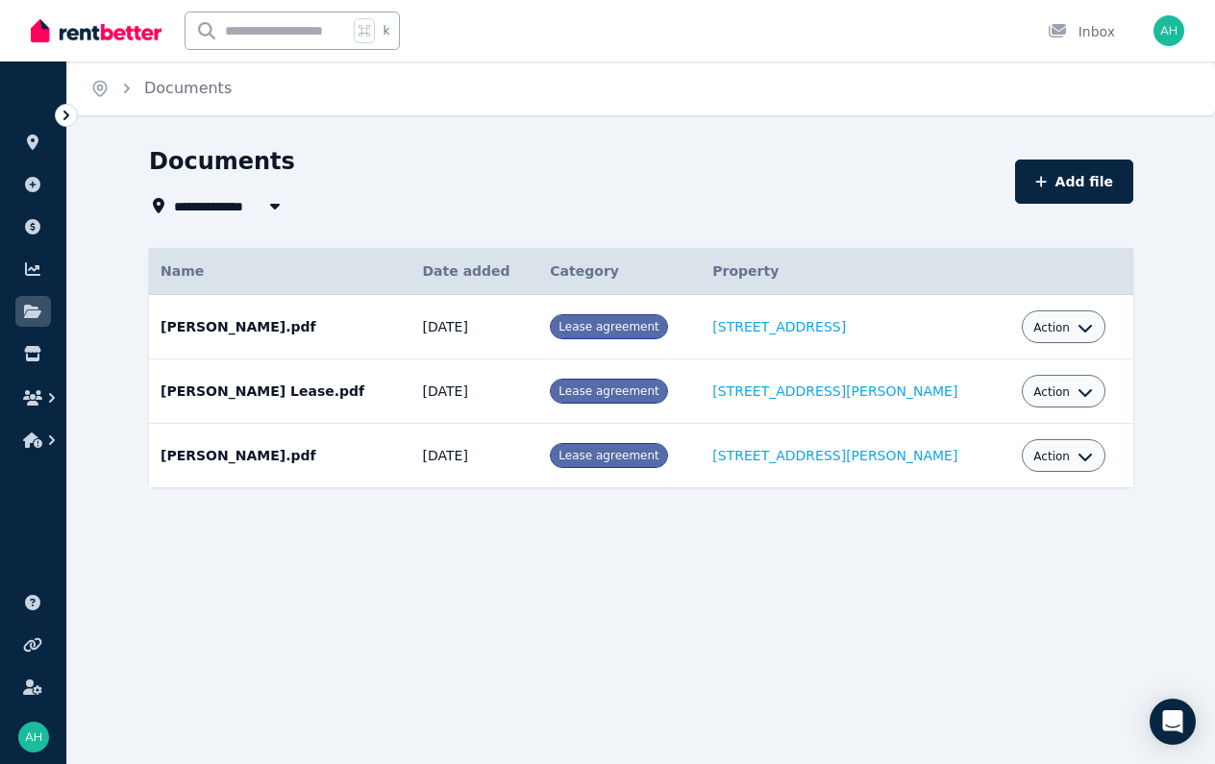
click at [1162, 39] on img "button" at bounding box center [1168, 30] width 31 height 31
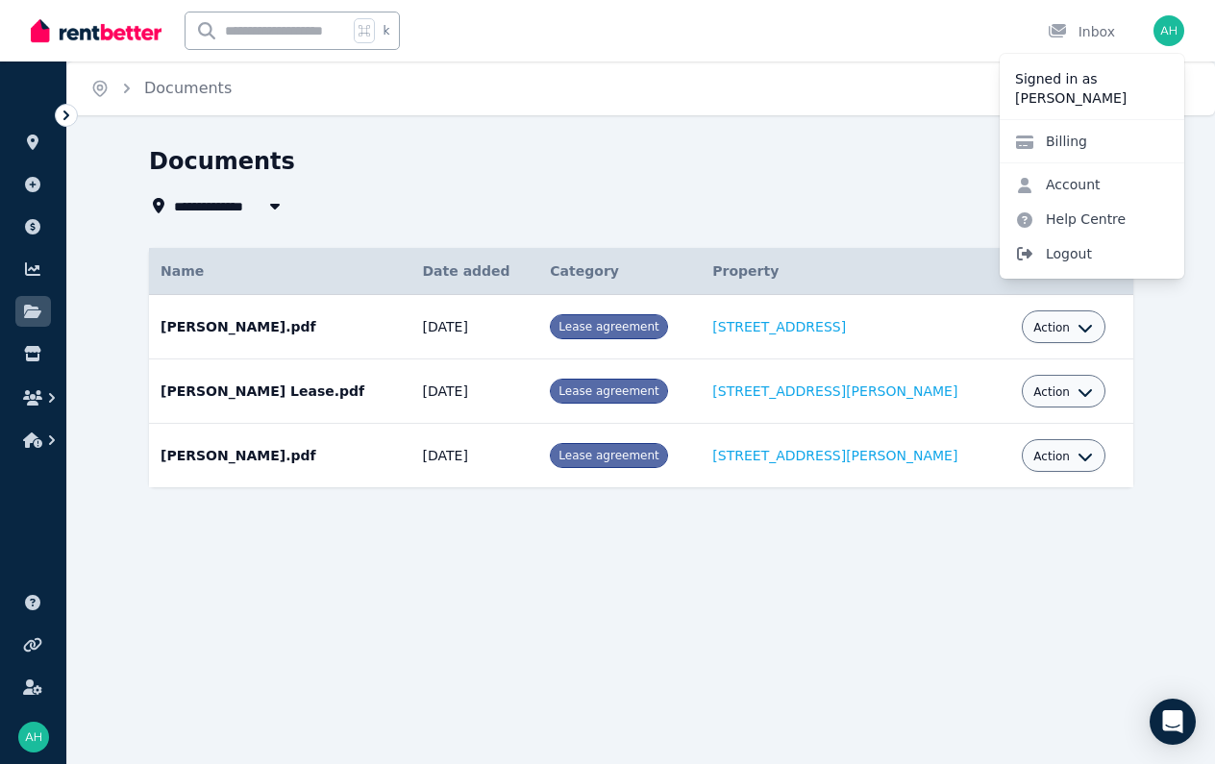
click at [1130, 252] on span "Logout" at bounding box center [1092, 253] width 185 height 35
